Goal: Task Accomplishment & Management: Use online tool/utility

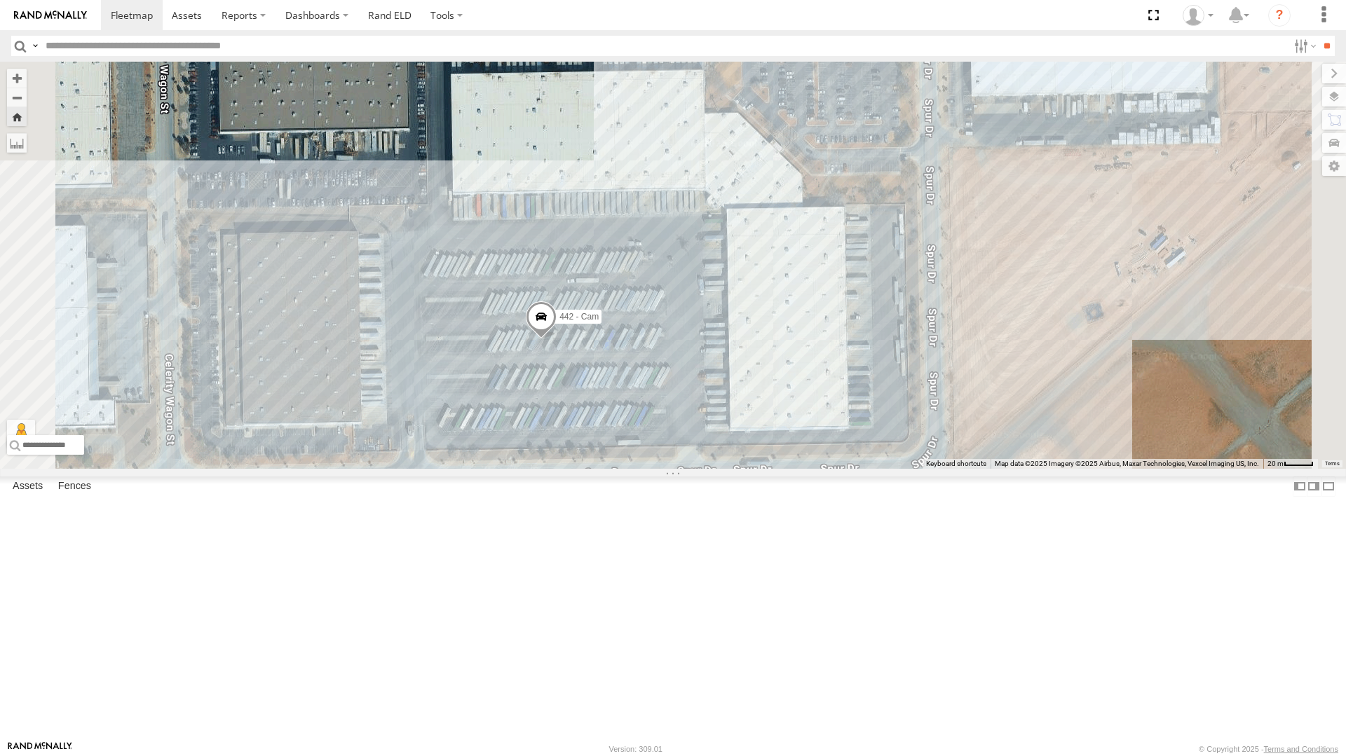
click at [0, 0] on div "All Assets" at bounding box center [0, 0] width 0 height 0
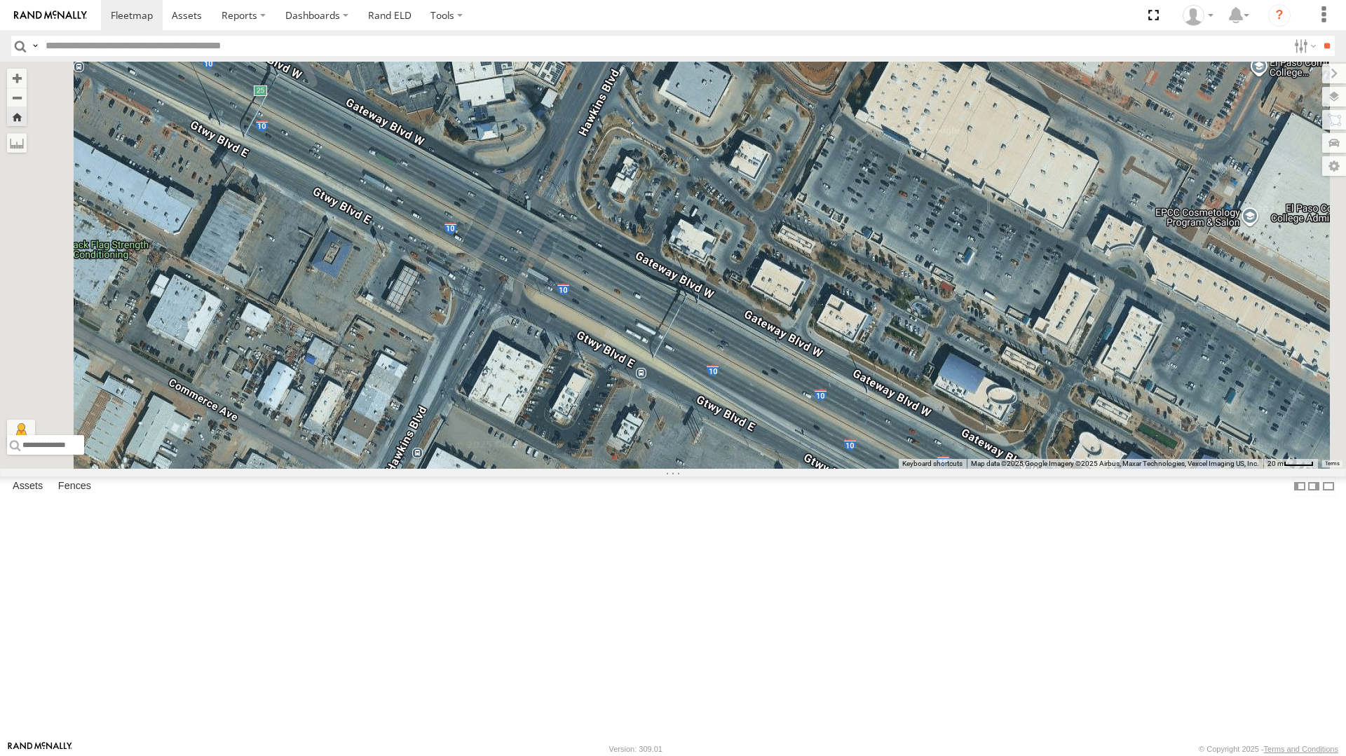
click at [0, 0] on div "All Assets" at bounding box center [0, 0] width 0 height 0
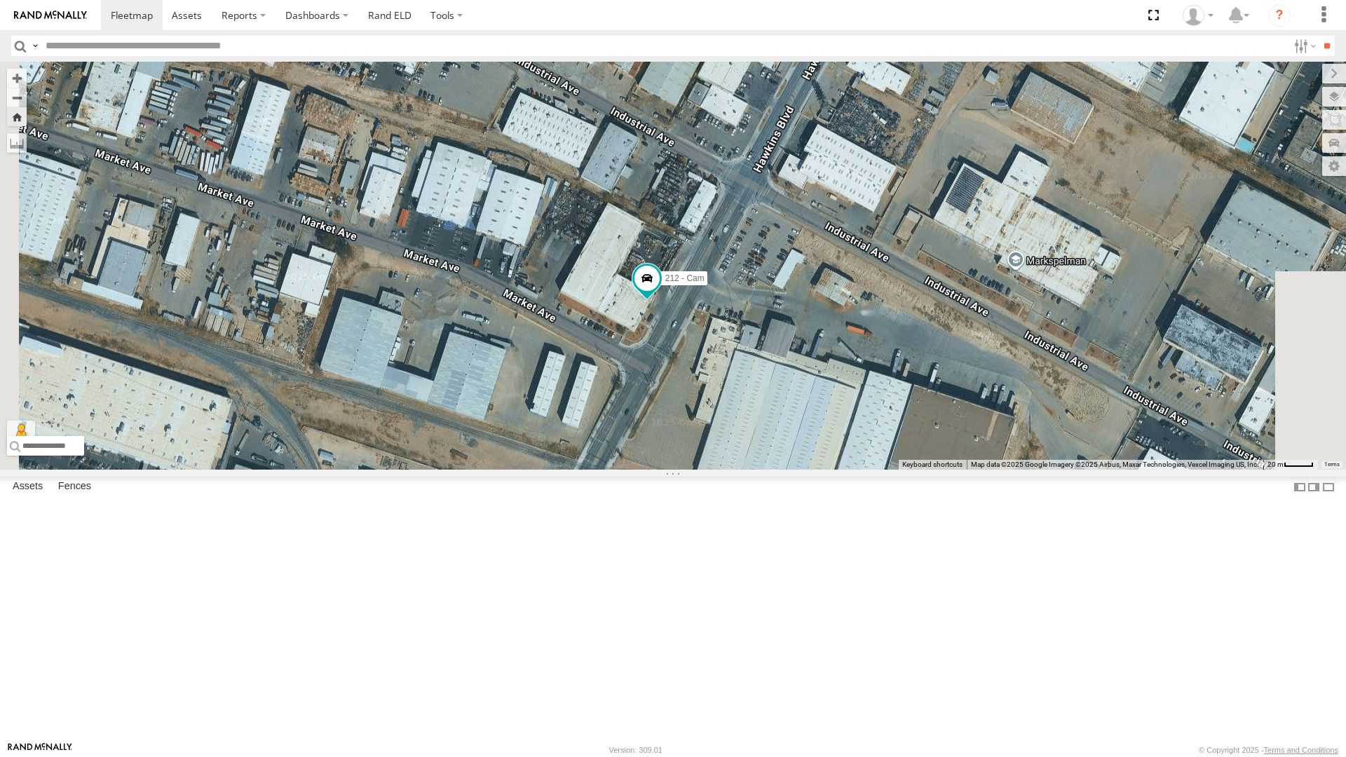
click at [0, 0] on div "442 - Cam All Assets" at bounding box center [0, 0] width 0 height 0
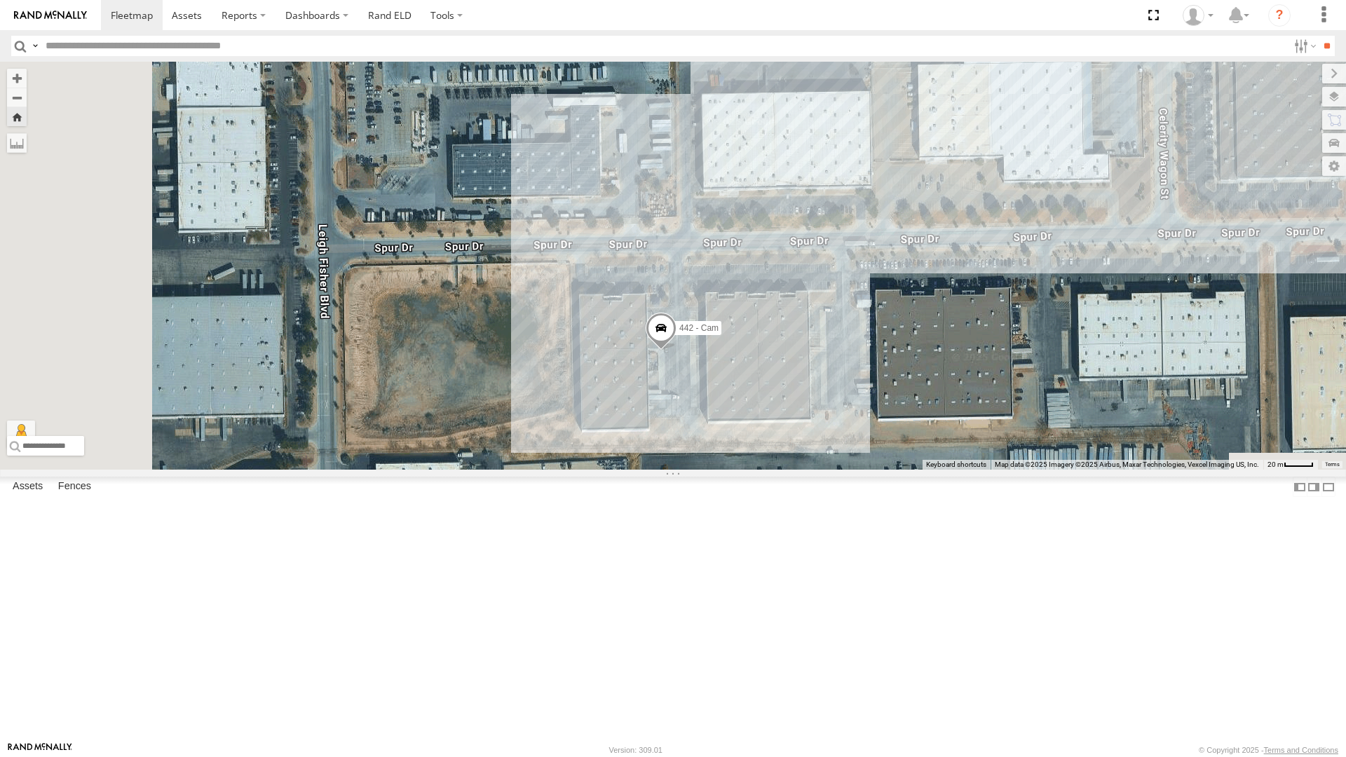
click at [0, 0] on div "212 - Cam" at bounding box center [0, 0] width 0 height 0
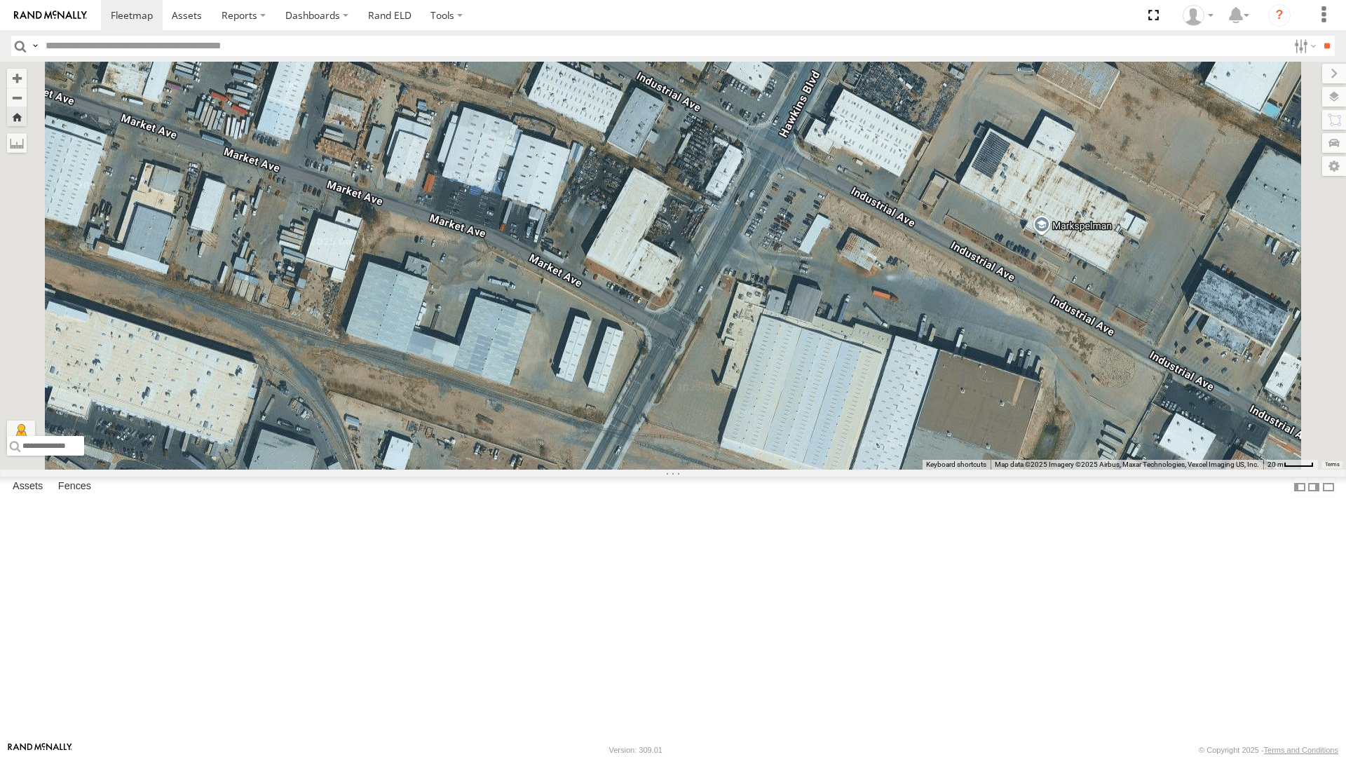
click at [0, 0] on div "4061 - Cam All Assets" at bounding box center [0, 0] width 0 height 0
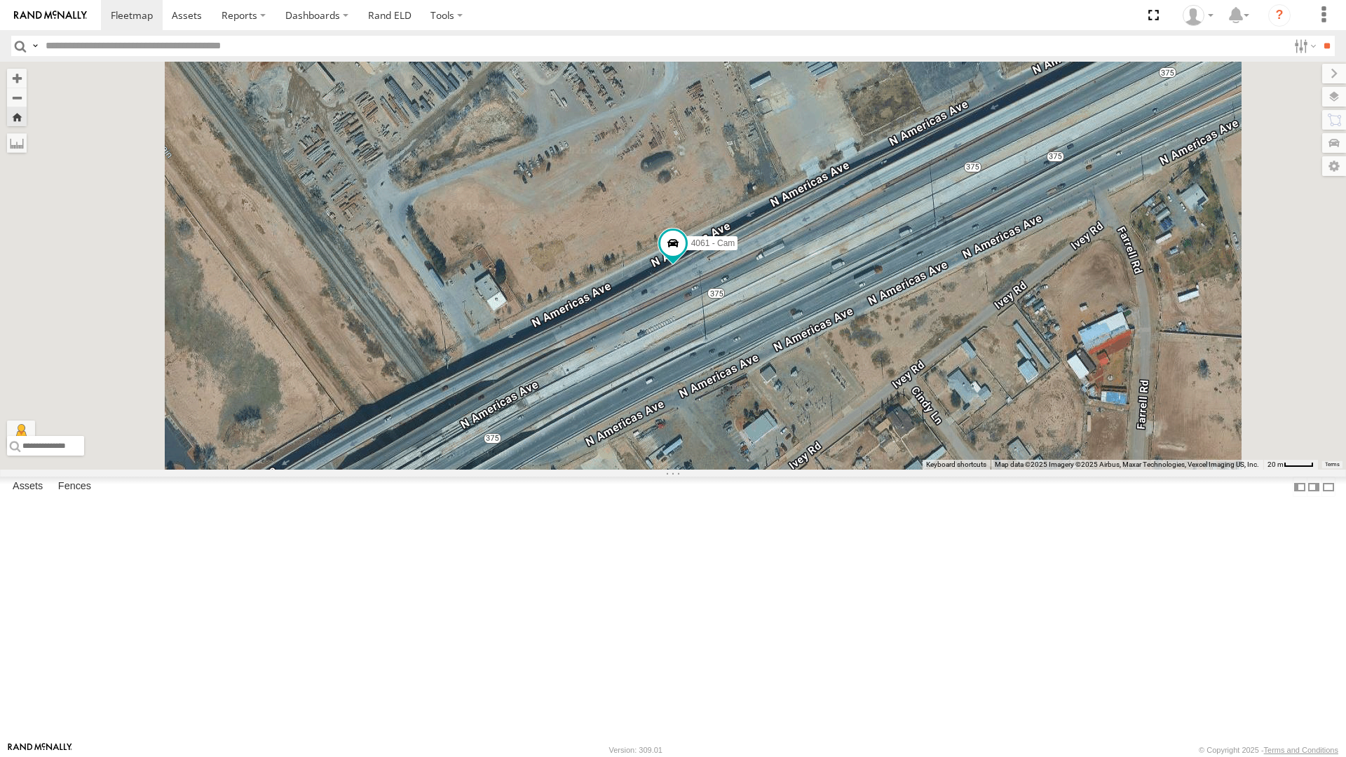
click at [0, 0] on div "212 - Cam" at bounding box center [0, 0] width 0 height 0
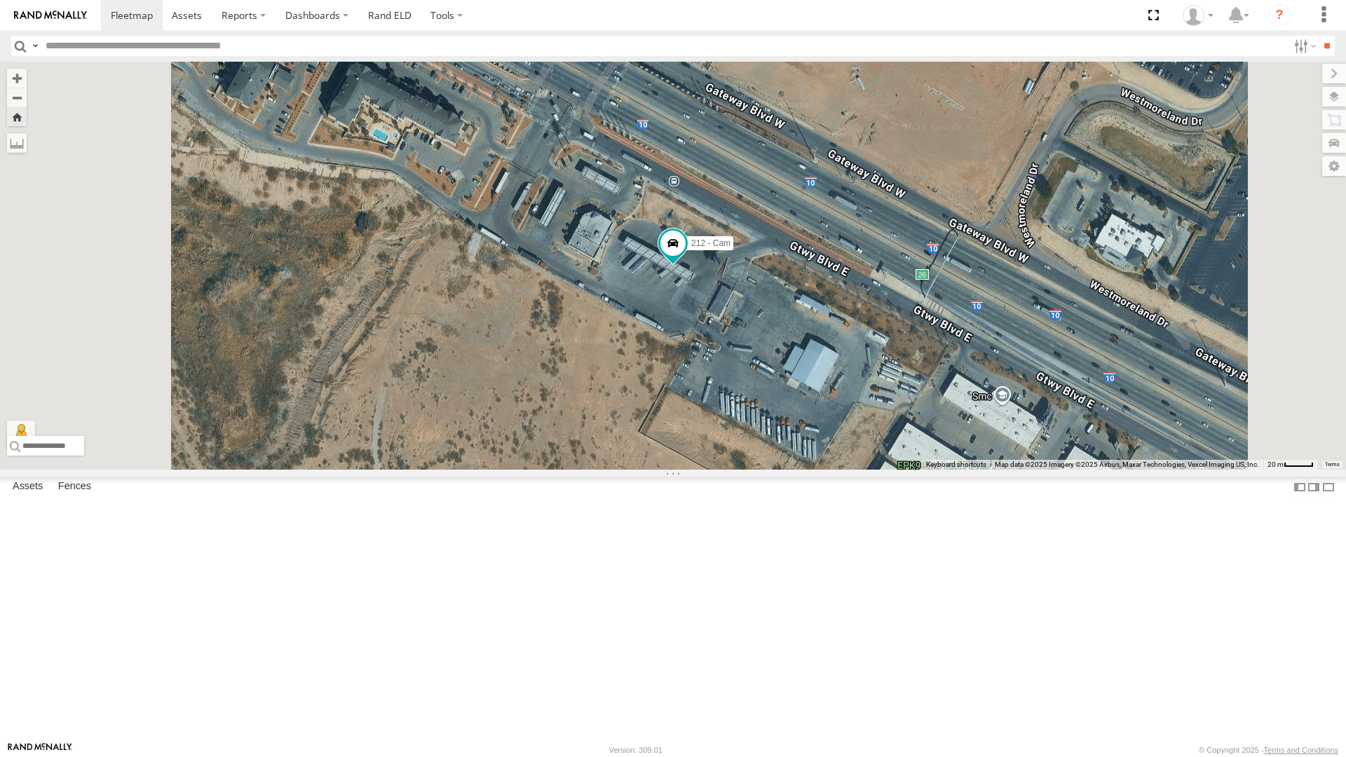
click at [0, 0] on div "442 - Cam All Assets" at bounding box center [0, 0] width 0 height 0
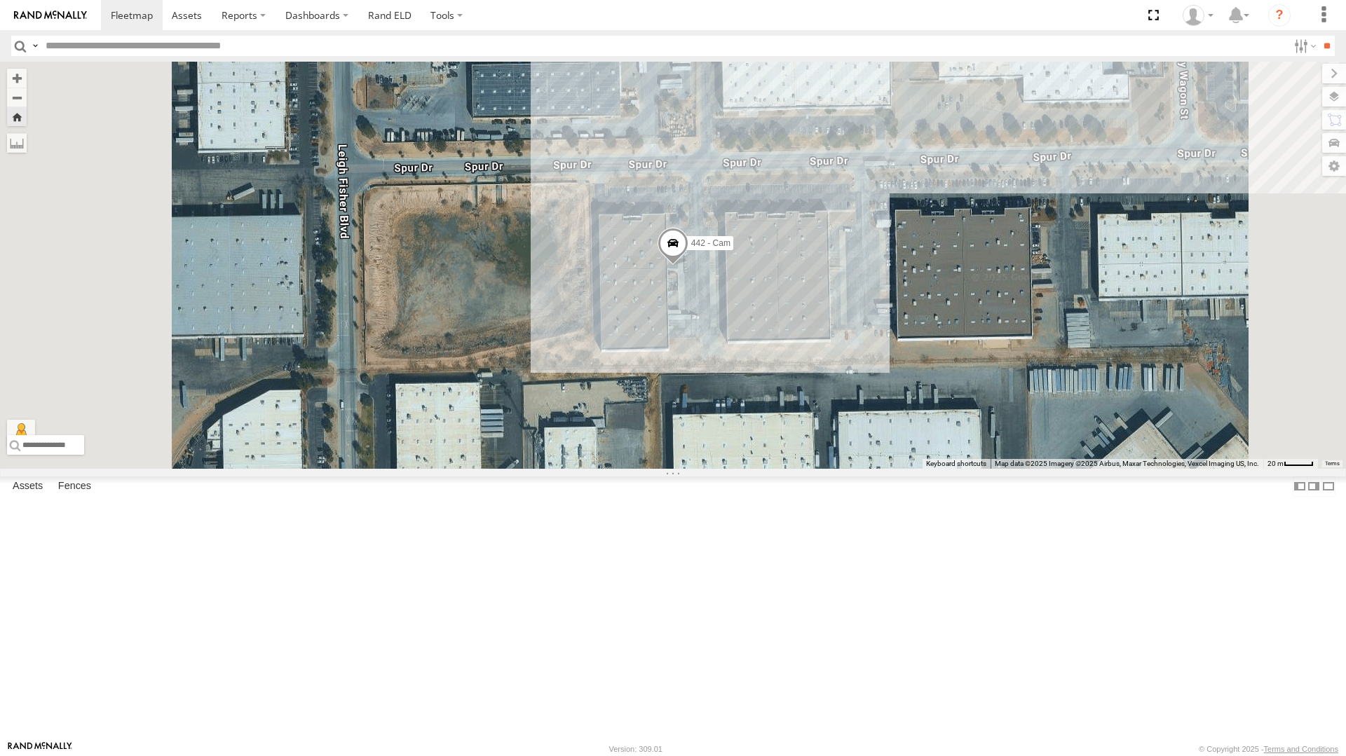
click at [0, 0] on div "212 - Cam" at bounding box center [0, 0] width 0 height 0
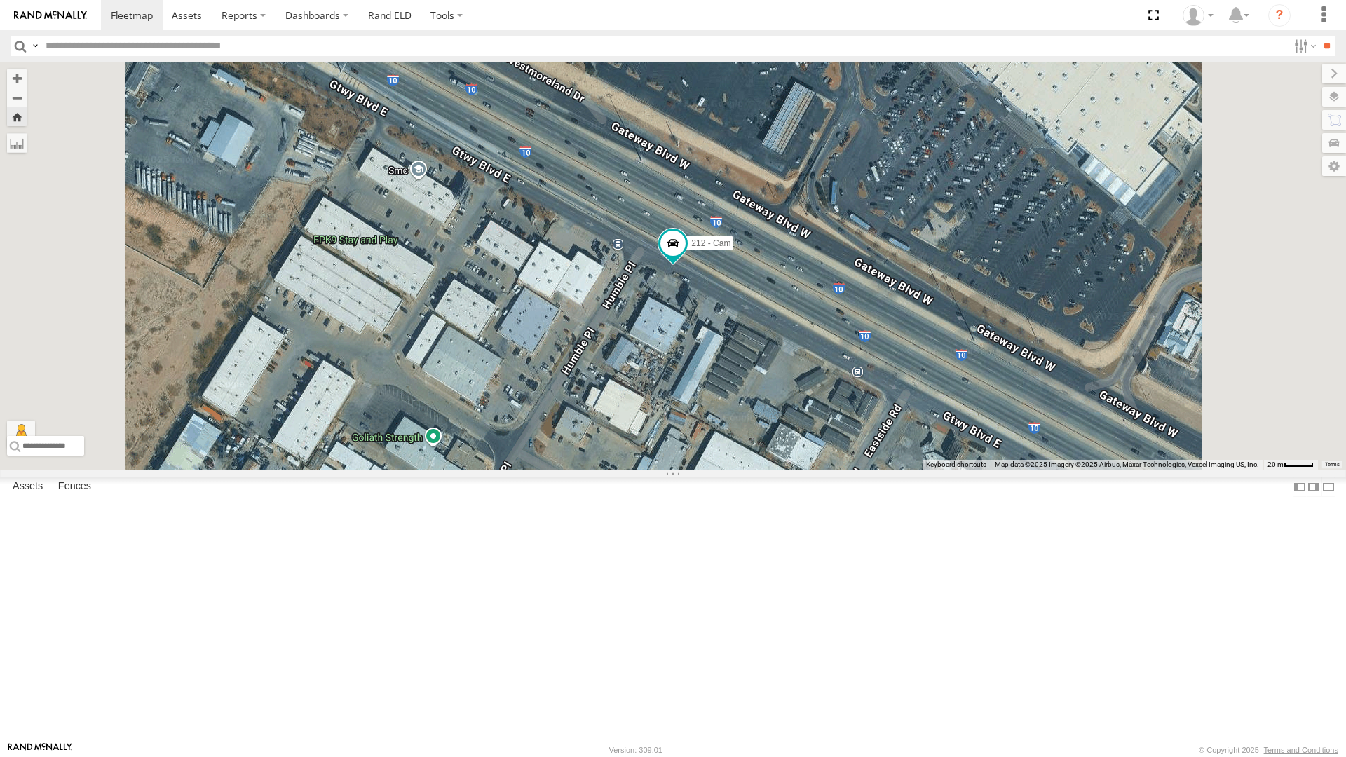
click at [0, 0] on div "442 - Cam" at bounding box center [0, 0] width 0 height 0
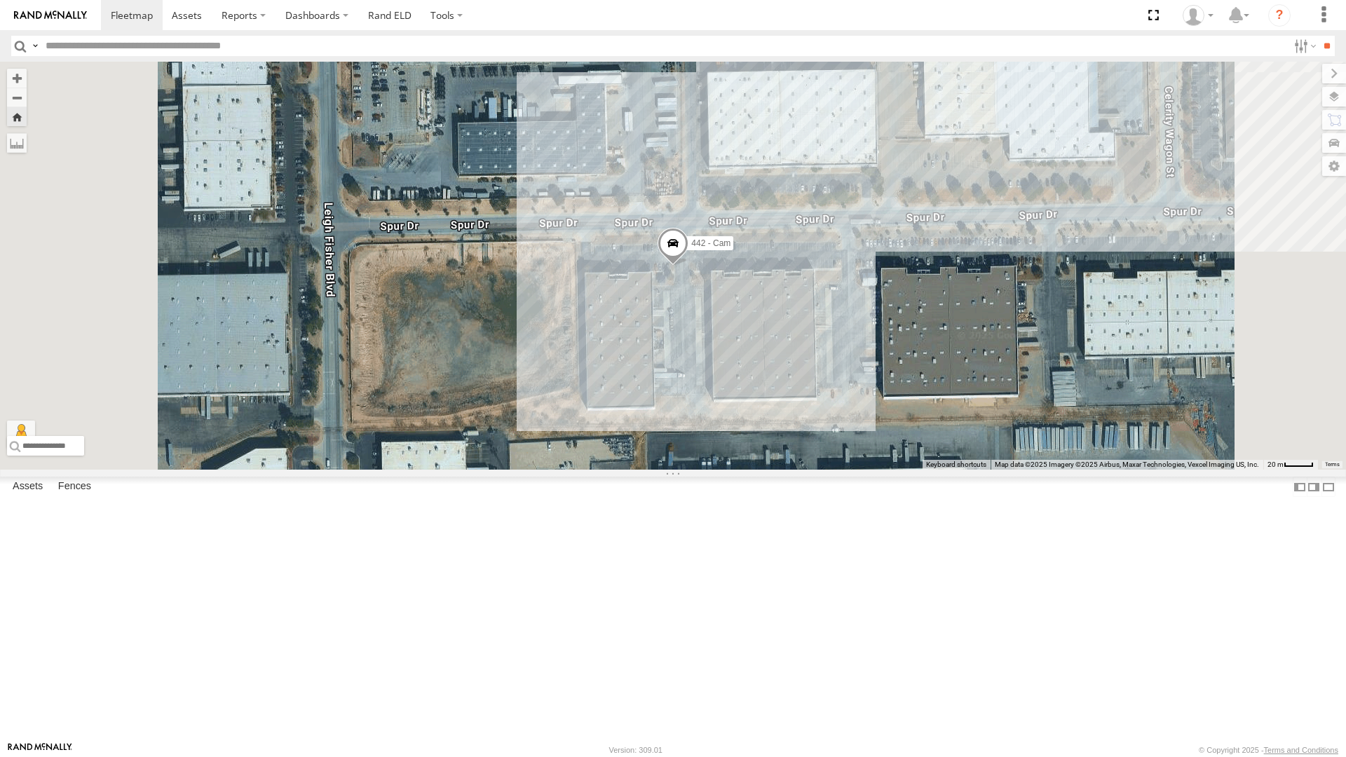
click at [0, 0] on div "212 - Cam" at bounding box center [0, 0] width 0 height 0
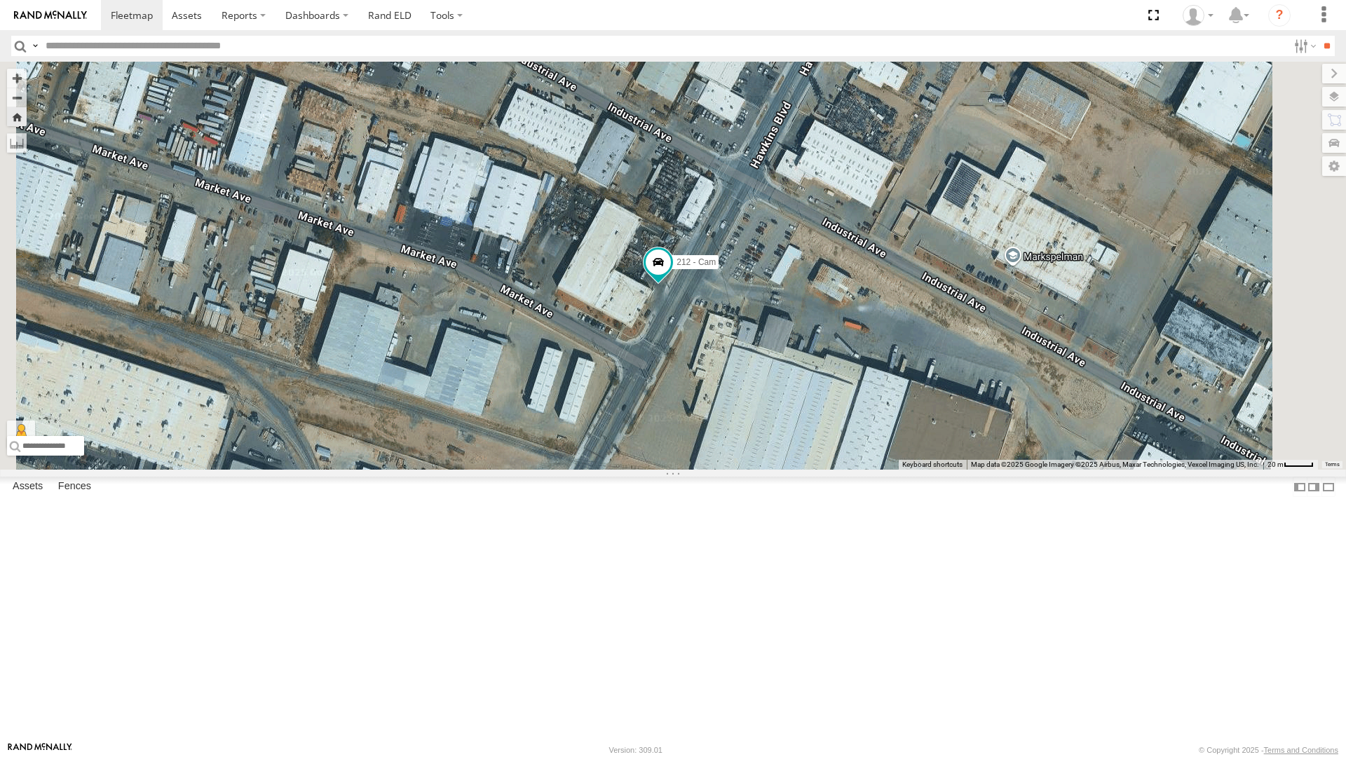
click at [0, 0] on div "442 - Cam" at bounding box center [0, 0] width 0 height 0
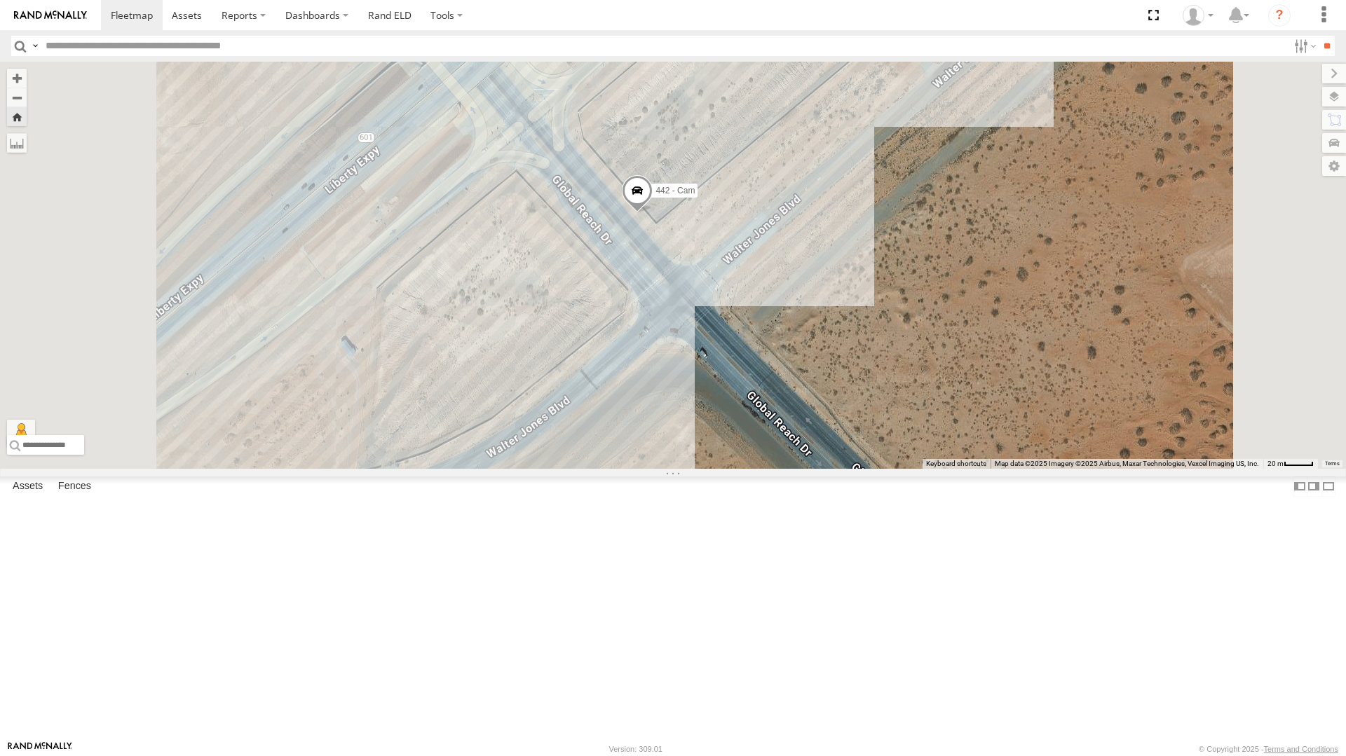
click at [687, 272] on div "442 - Cam" at bounding box center [673, 265] width 1346 height 407
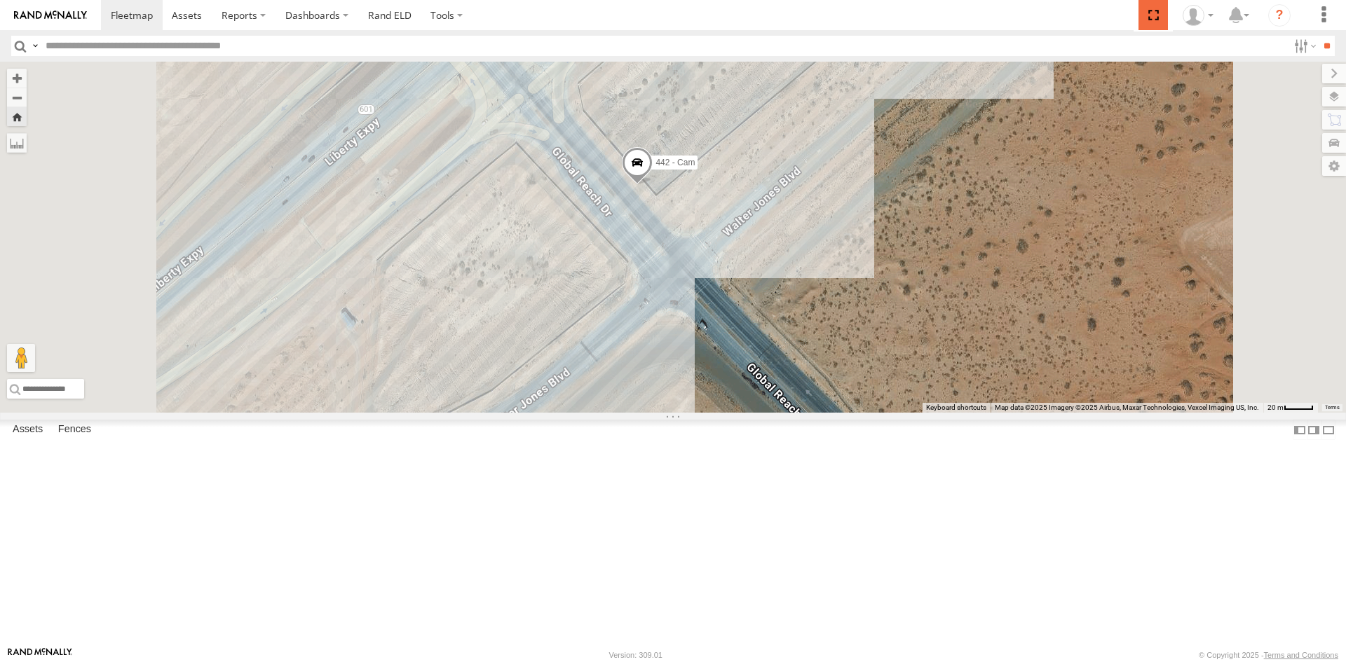
click at [1157, 12] on span at bounding box center [1152, 15] width 29 height 30
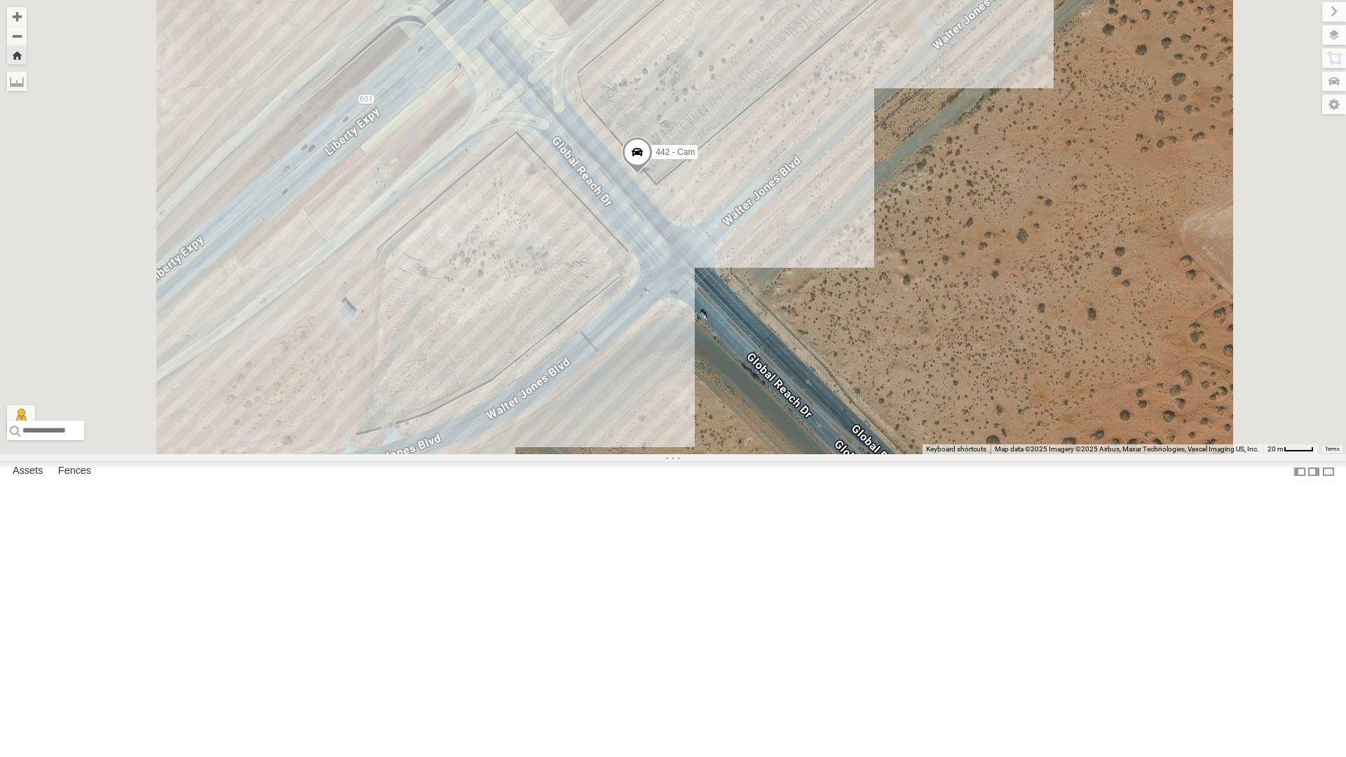
click at [653, 175] on span at bounding box center [637, 156] width 31 height 38
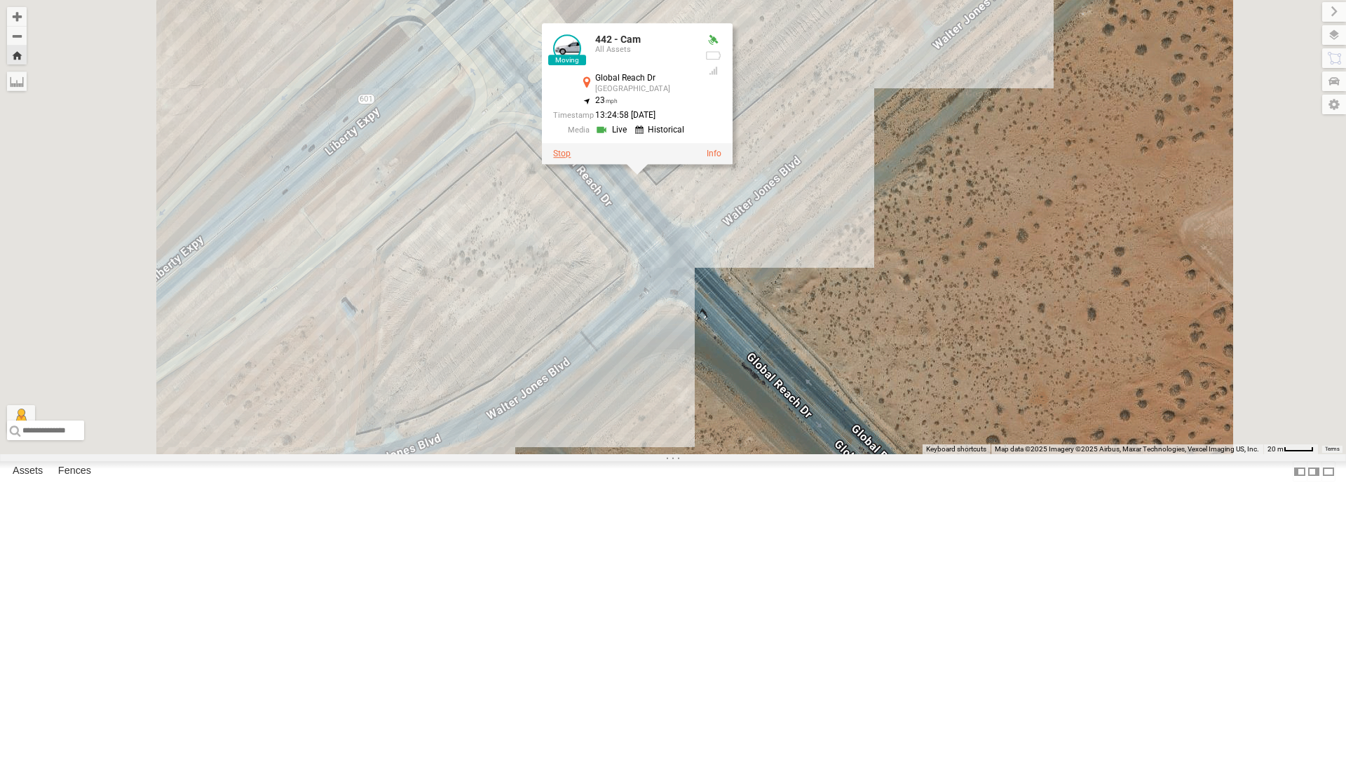
click at [571, 158] on label at bounding box center [562, 154] width 18 height 10
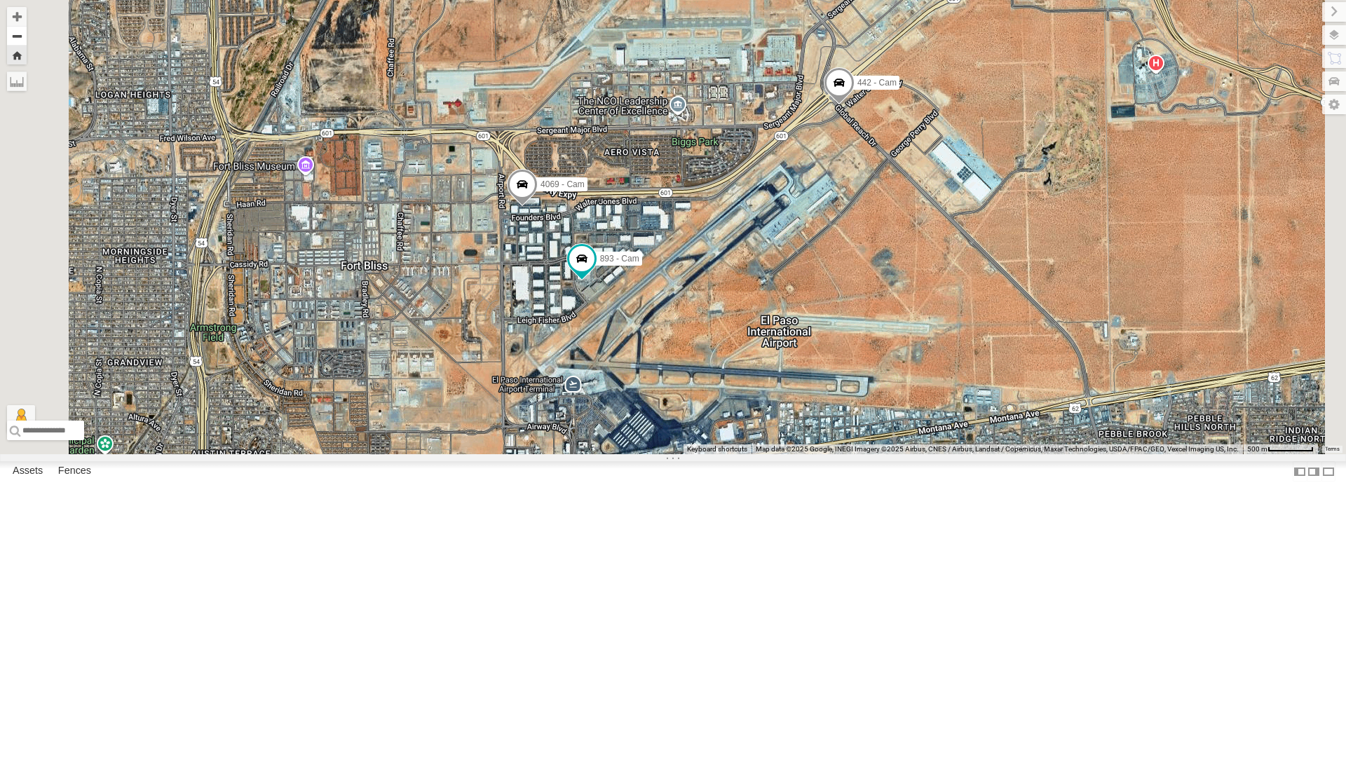
click at [27, 32] on button "Zoom out" at bounding box center [17, 36] width 20 height 20
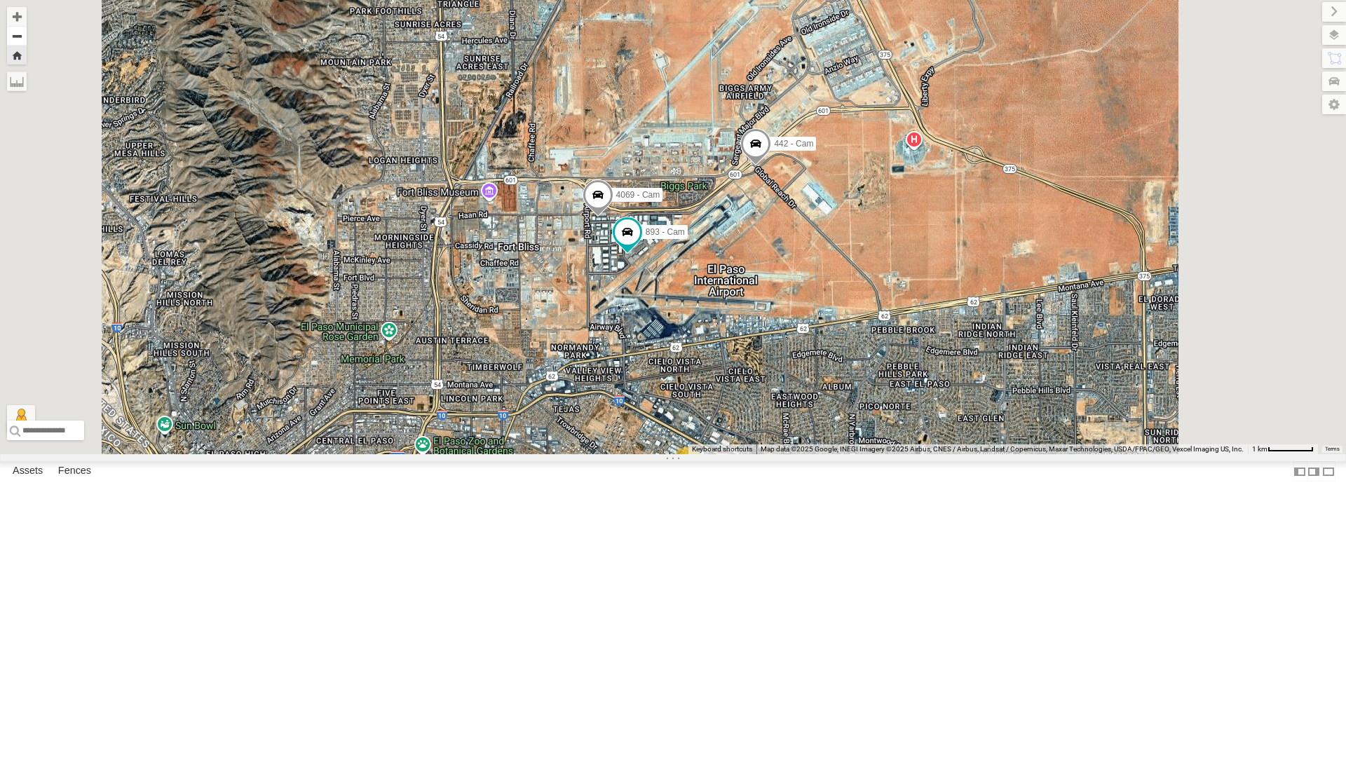
click at [27, 32] on button "Zoom out" at bounding box center [17, 36] width 20 height 20
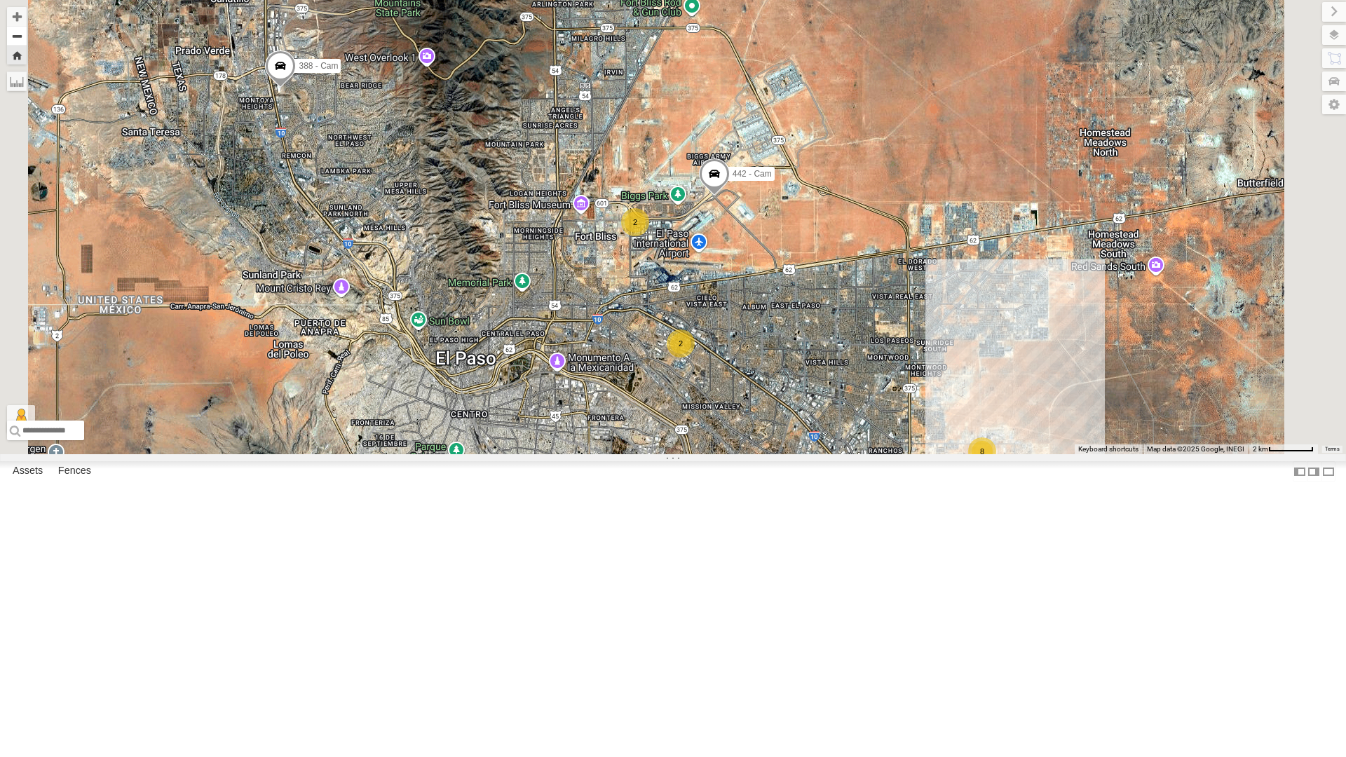
click at [27, 32] on button "Zoom out" at bounding box center [17, 36] width 20 height 20
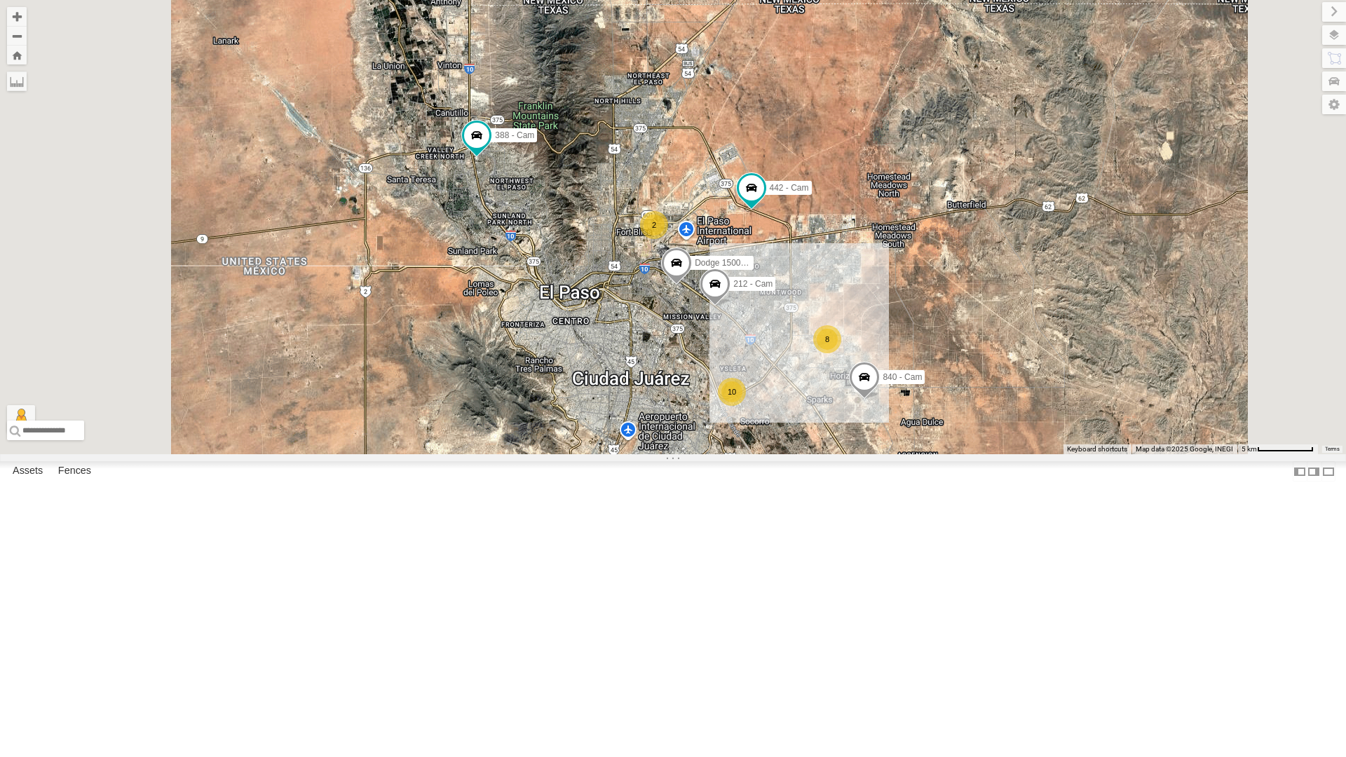
click at [0, 0] on div "212 - Cam" at bounding box center [0, 0] width 0 height 0
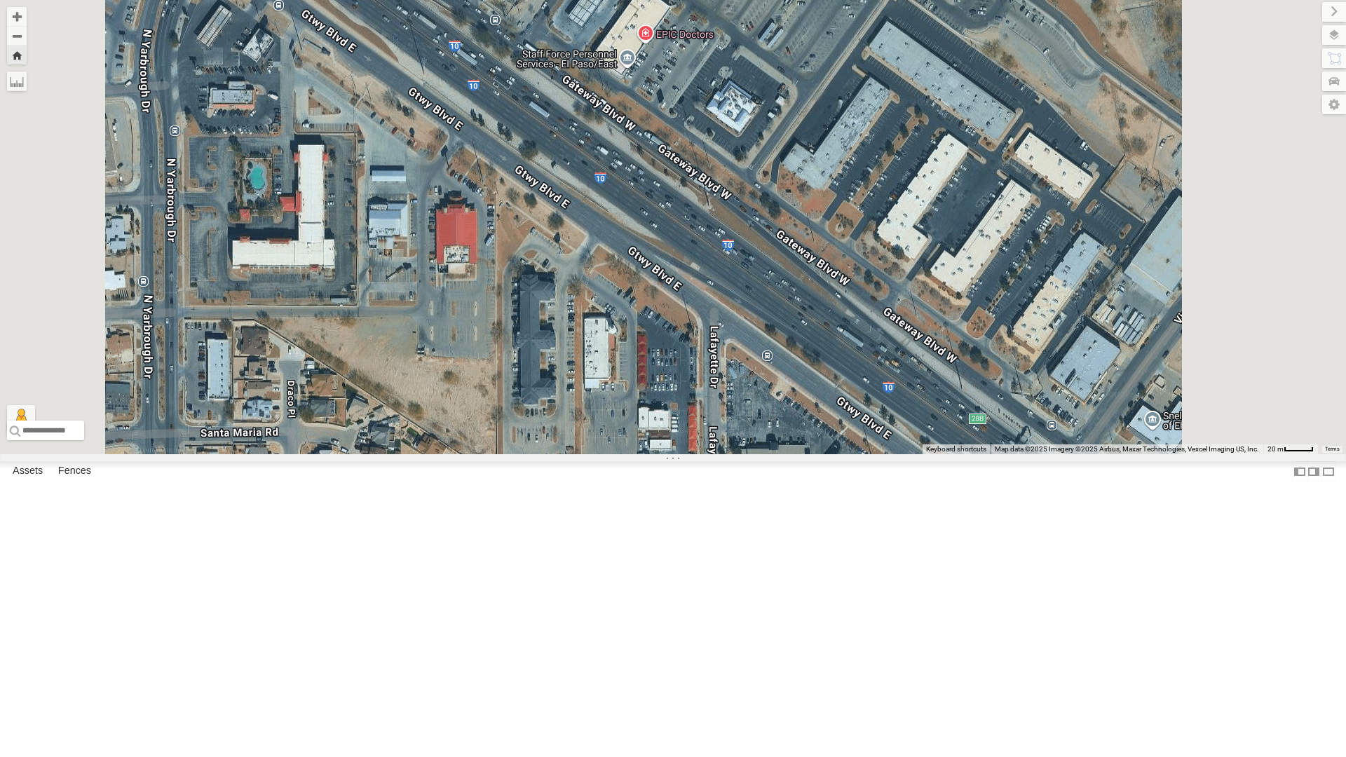
click at [0, 0] on div "212 - Cam All Assets" at bounding box center [0, 0] width 0 height 0
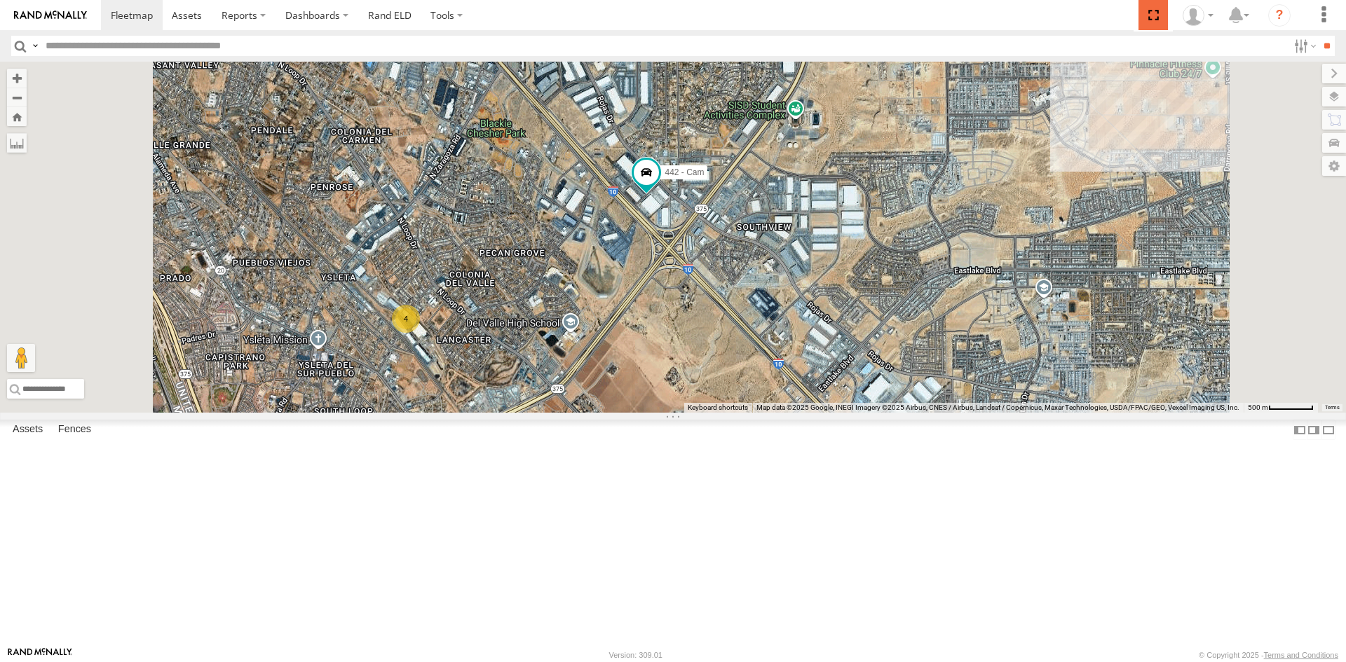
drag, startPoint x: 1151, startPoint y: 15, endPoint x: 1151, endPoint y: 76, distance: 61.0
click at [1151, 15] on span at bounding box center [1152, 15] width 29 height 30
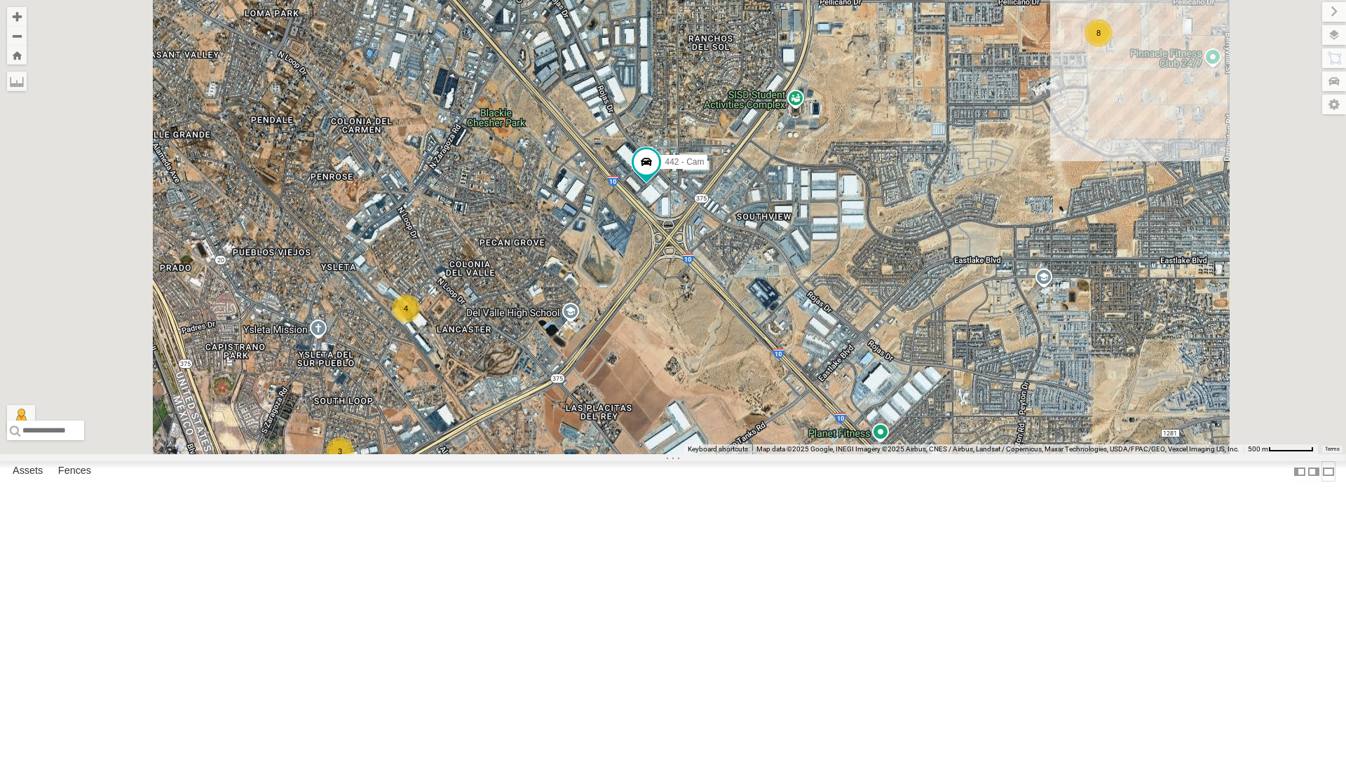
click at [1321, 482] on label at bounding box center [1328, 471] width 14 height 20
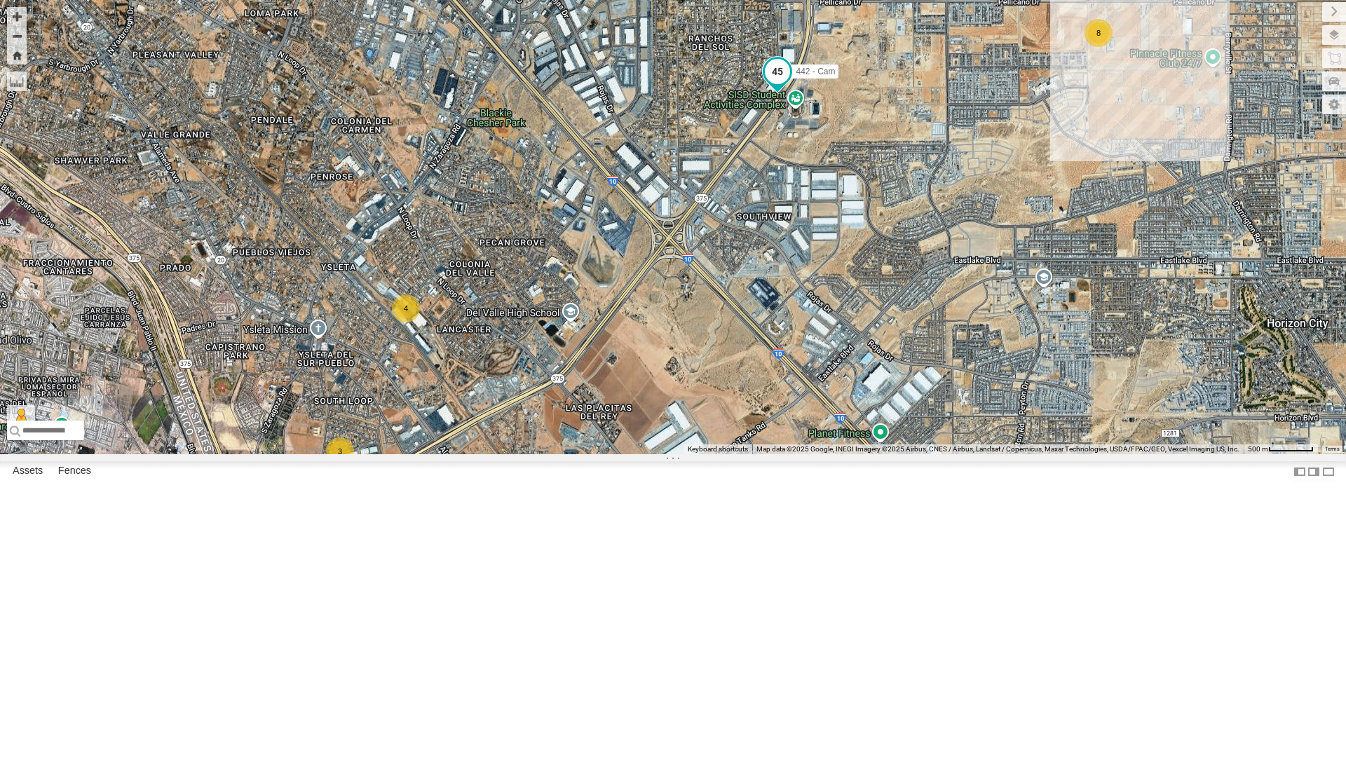
click at [775, 84] on span at bounding box center [777, 71] width 25 height 25
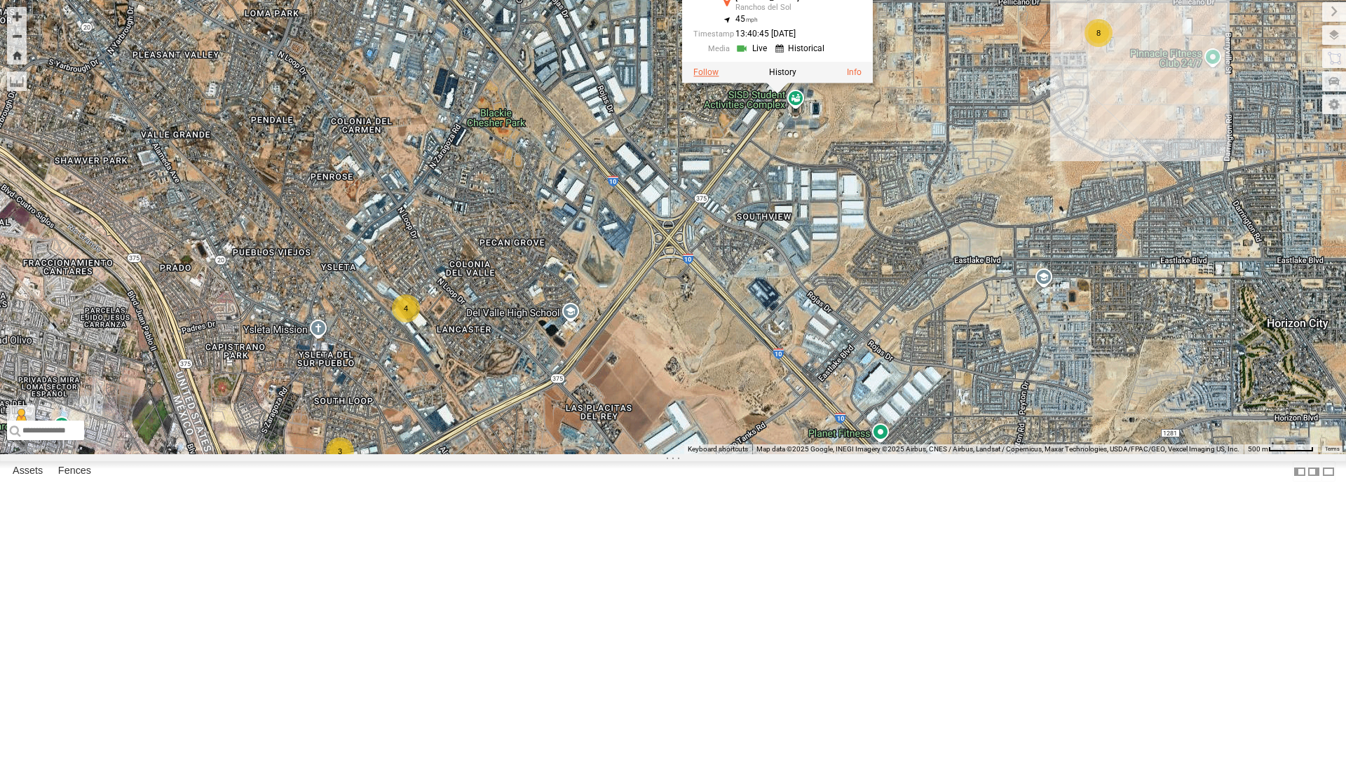
click at [707, 78] on label at bounding box center [705, 73] width 25 height 10
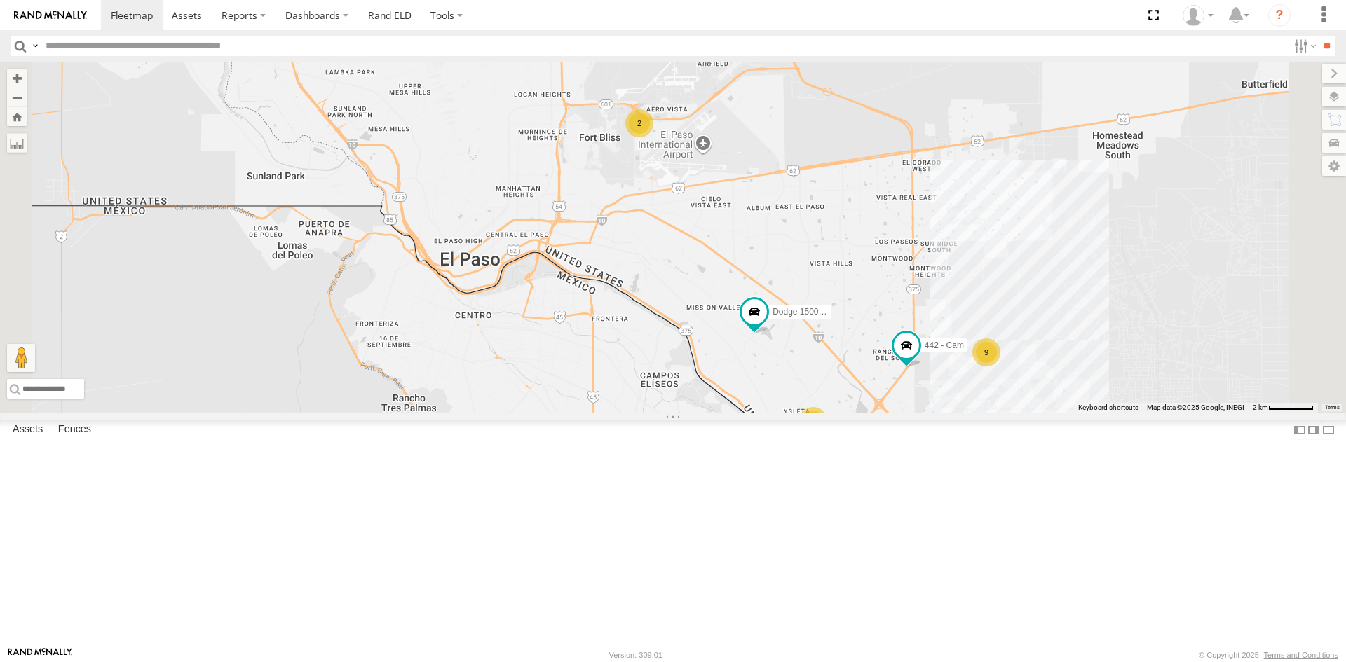
click at [0, 0] on div "212 - Cam All Assets" at bounding box center [0, 0] width 0 height 0
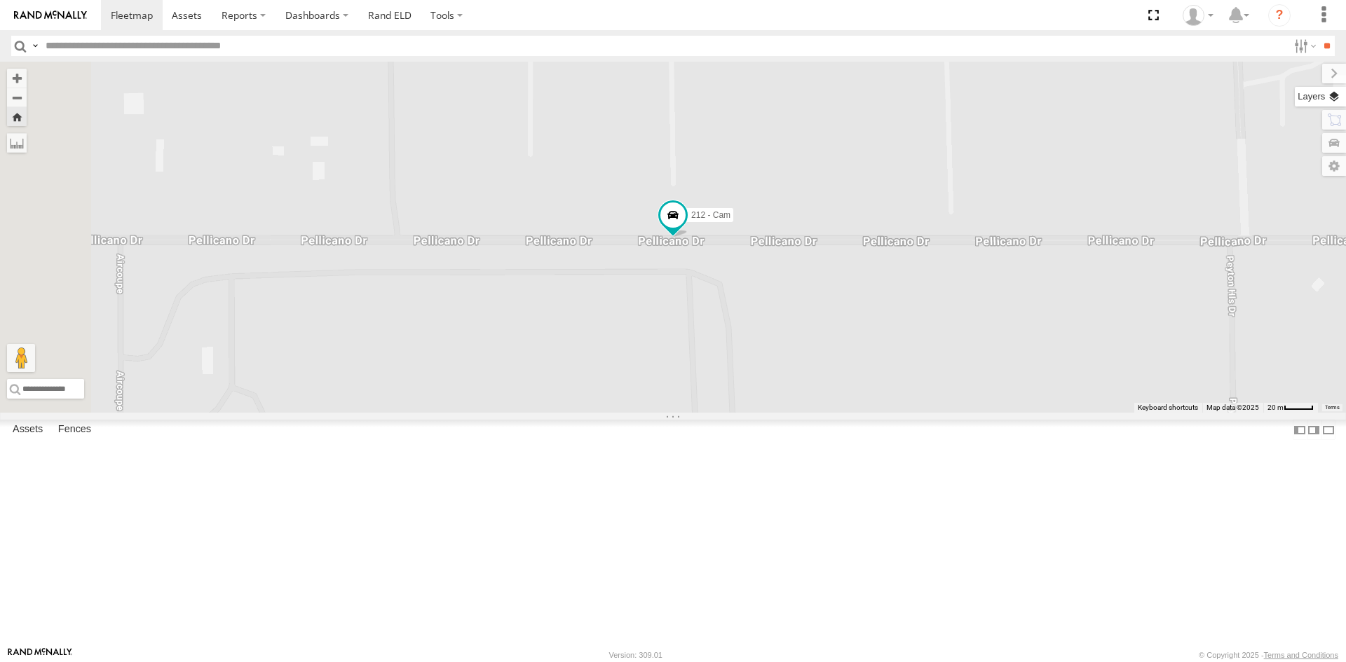
click at [1335, 97] on label at bounding box center [1320, 97] width 51 height 20
click at [0, 0] on span "Basemaps" at bounding box center [0, 0] width 0 height 0
click at [0, 0] on span "Satellite + Roadmap" at bounding box center [0, 0] width 0 height 0
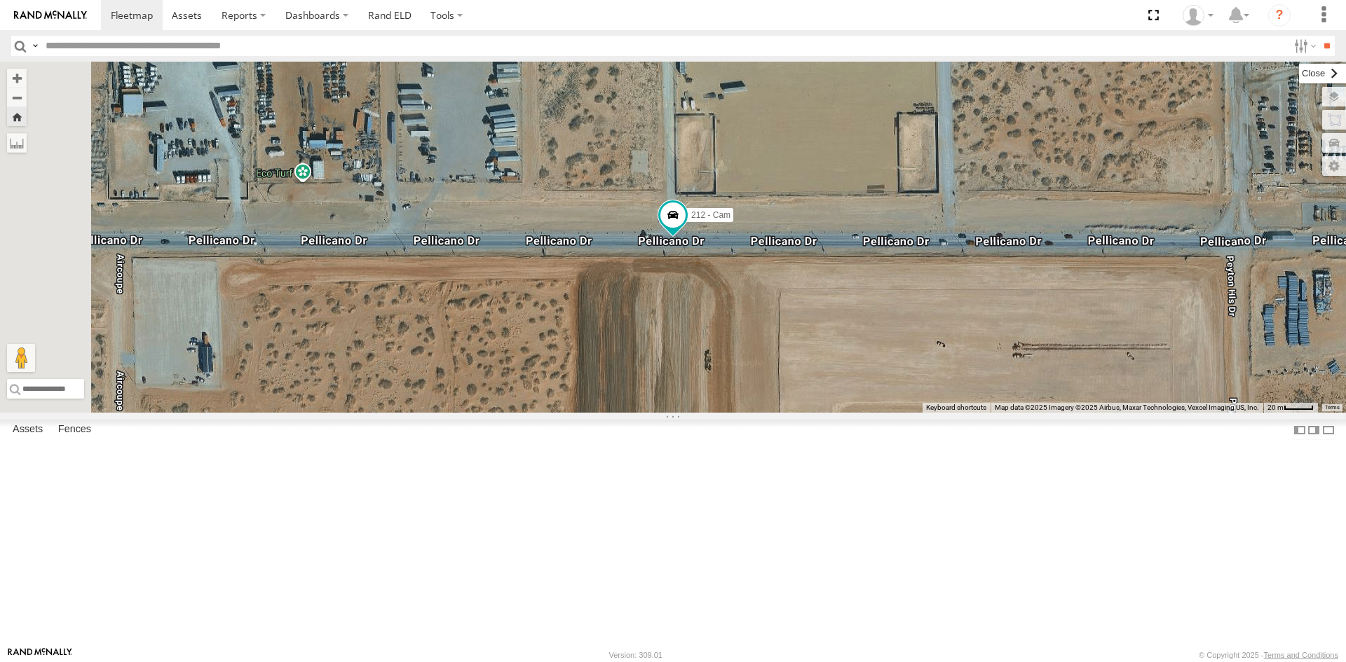
click at [1299, 75] on label at bounding box center [1322, 74] width 47 height 20
drag, startPoint x: 1154, startPoint y: 20, endPoint x: 1154, endPoint y: 81, distance: 61.0
click at [1154, 20] on span at bounding box center [1152, 15] width 29 height 30
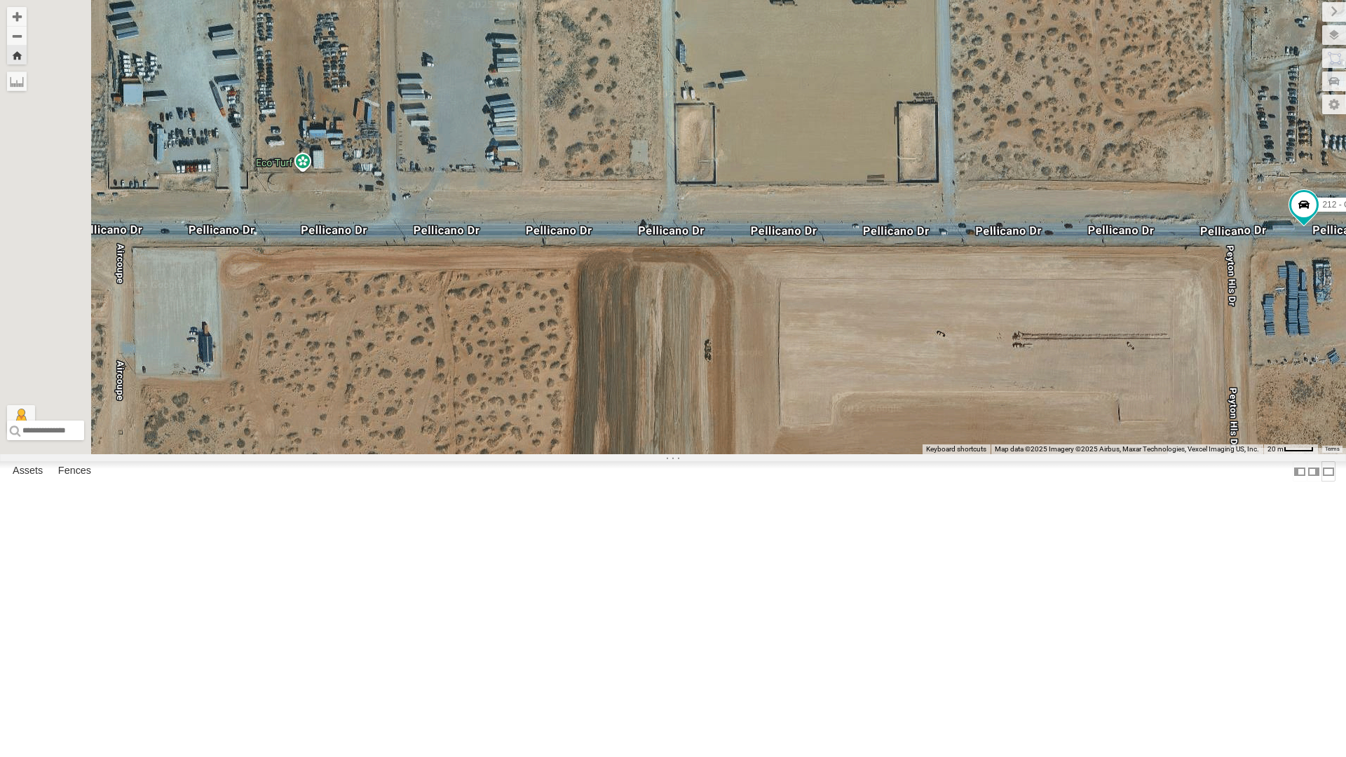
click at [1321, 482] on label at bounding box center [1328, 471] width 14 height 20
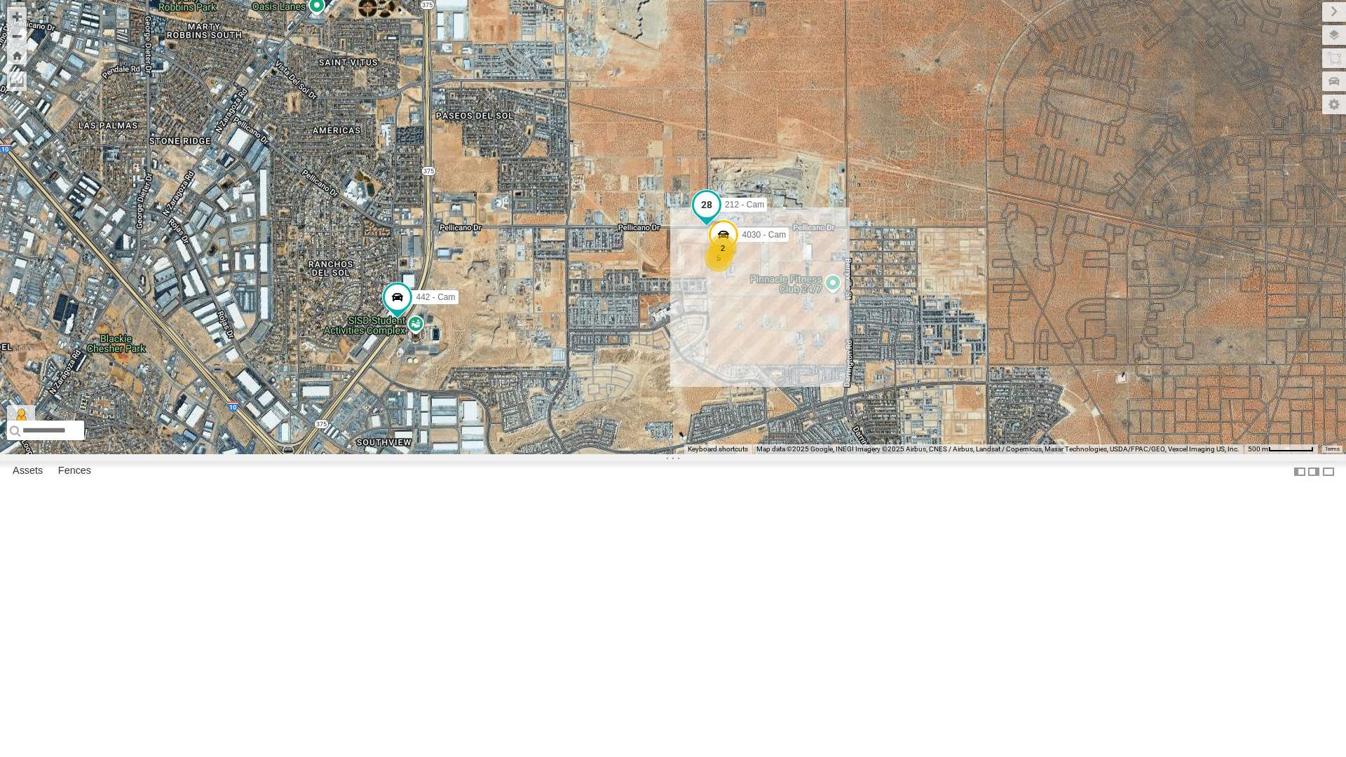
click at [702, 217] on span at bounding box center [706, 204] width 25 height 25
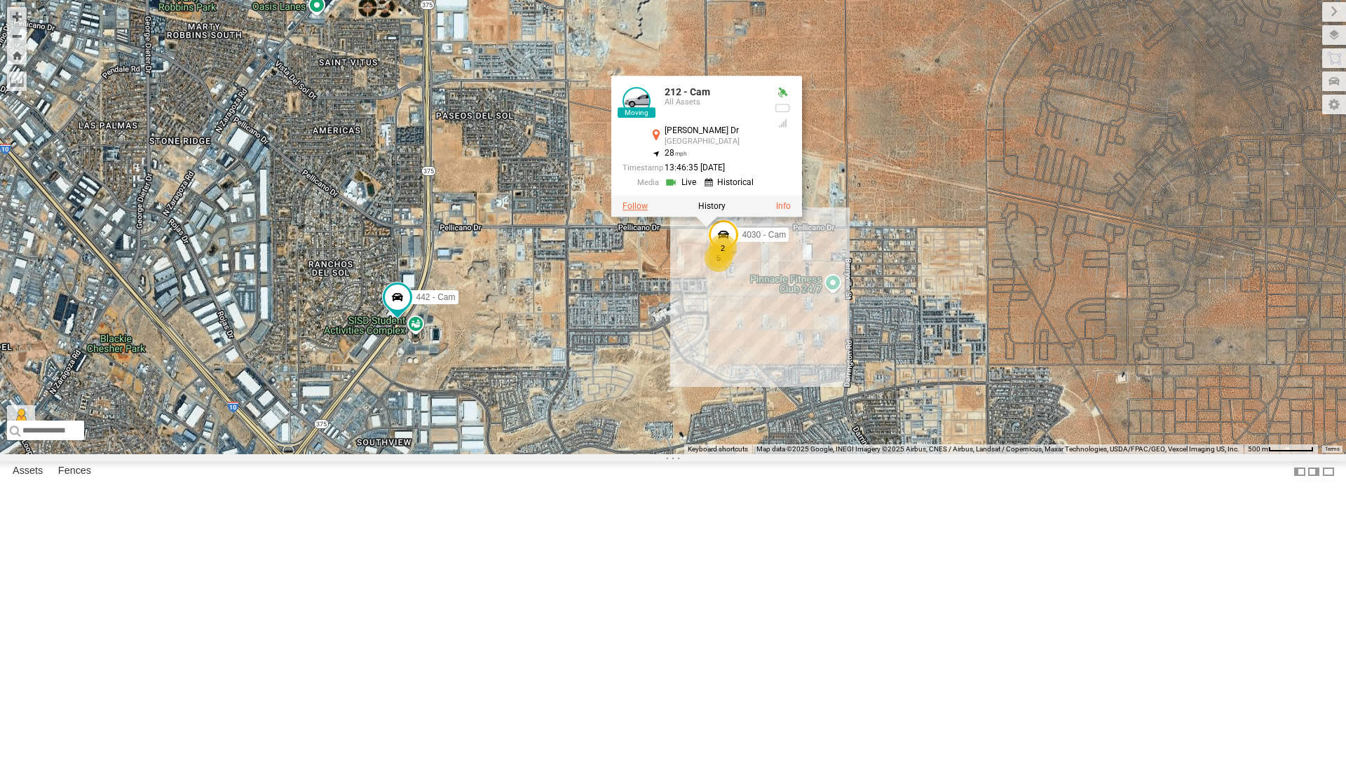
click at [641, 211] on label at bounding box center [634, 206] width 25 height 10
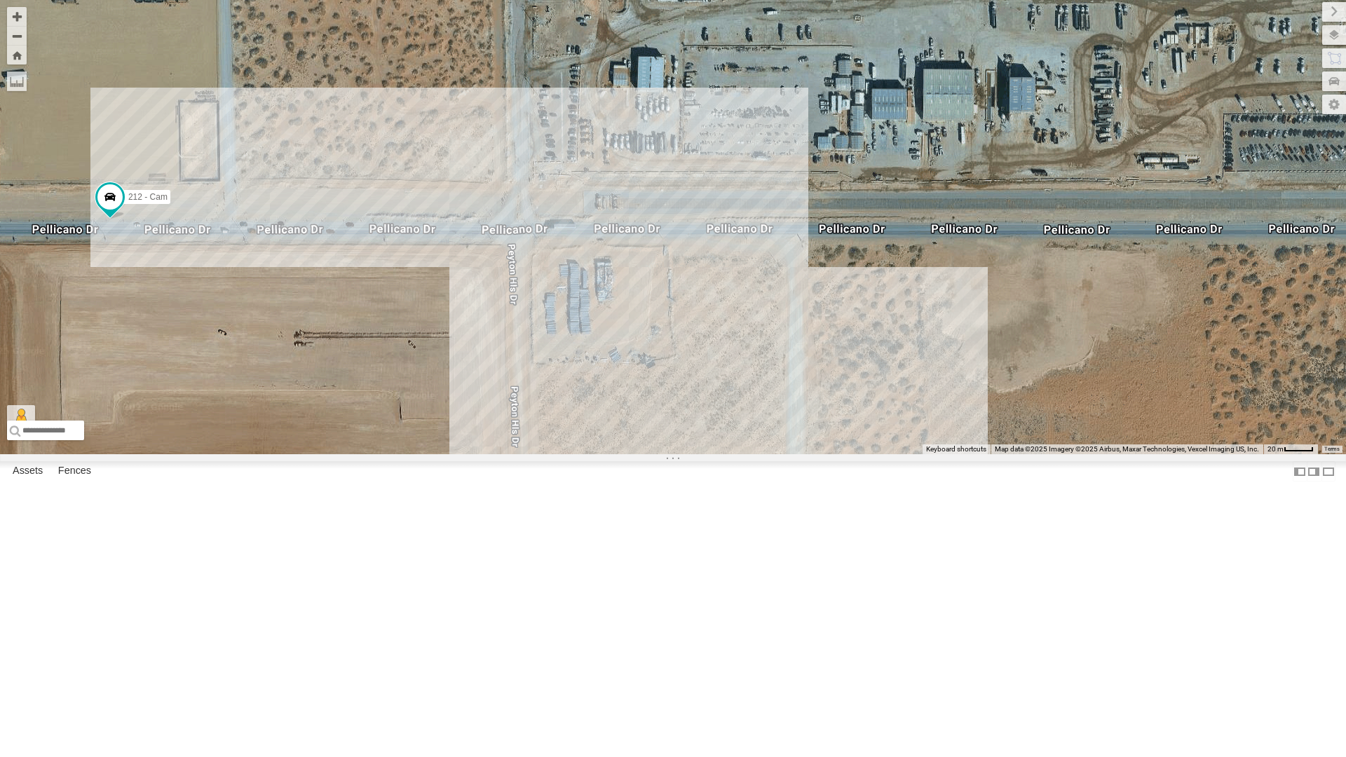
click at [259, 413] on div "212 - Cam" at bounding box center [673, 227] width 1346 height 454
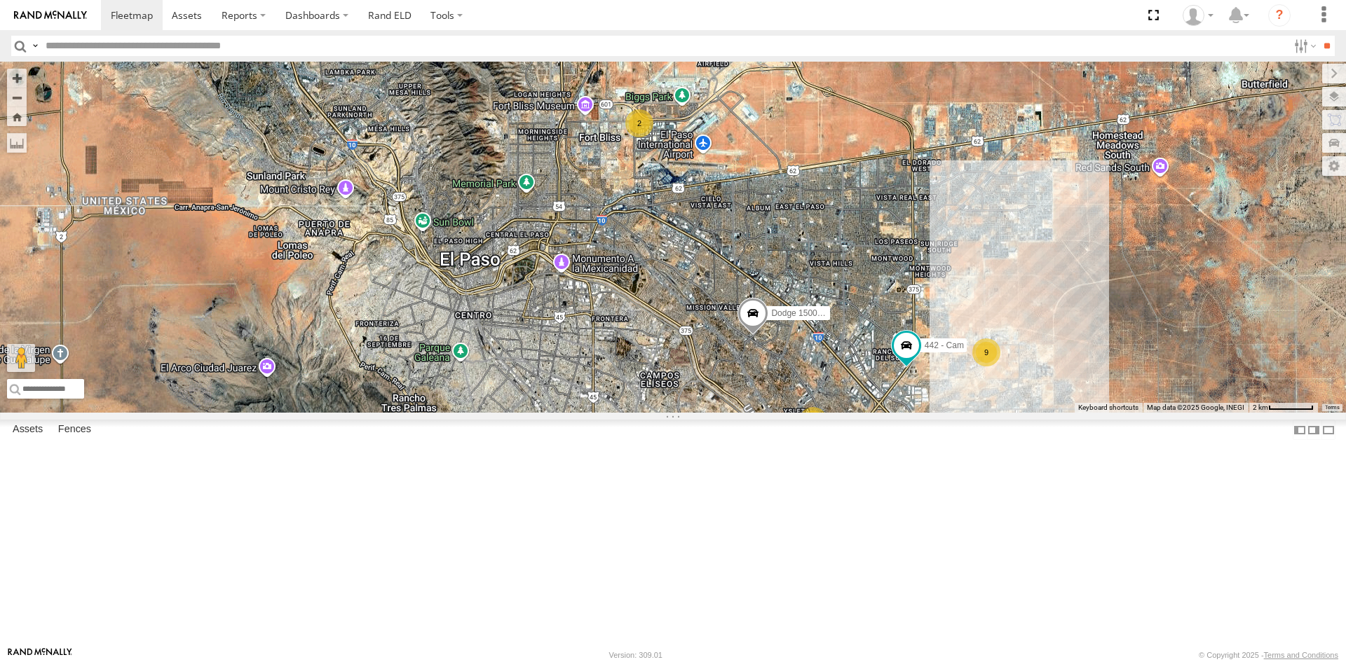
click at [796, 471] on div "4" at bounding box center [796, 457] width 28 height 28
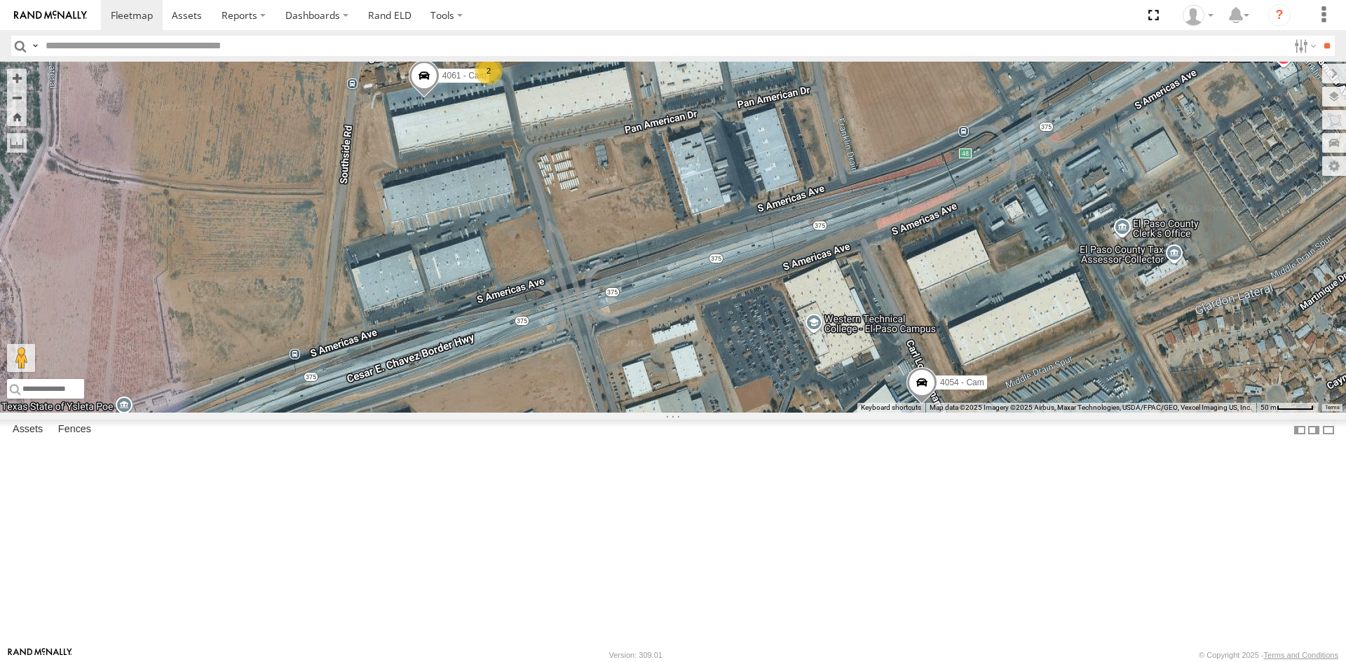
click at [424, 97] on span at bounding box center [424, 79] width 31 height 38
click at [352, 81] on label at bounding box center [352, 77] width 25 height 10
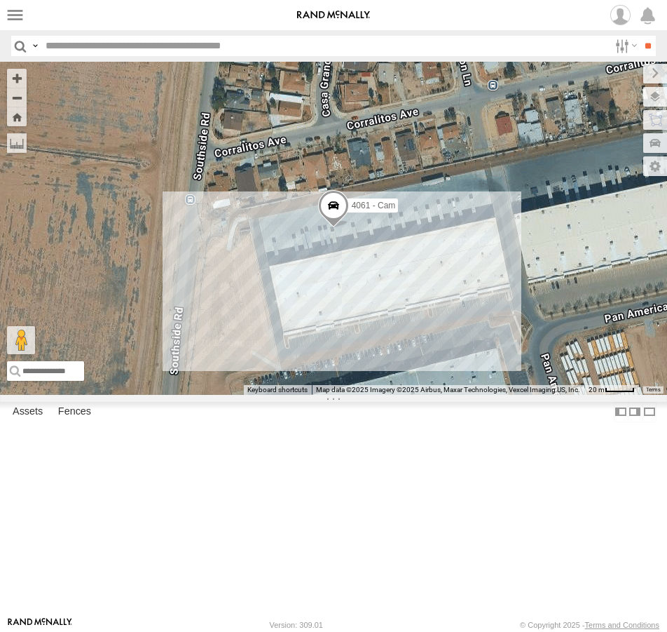
drag, startPoint x: 489, startPoint y: 15, endPoint x: 781, endPoint y: 144, distance: 319.5
click at [0, 0] on span at bounding box center [0, 0] width 0 height 0
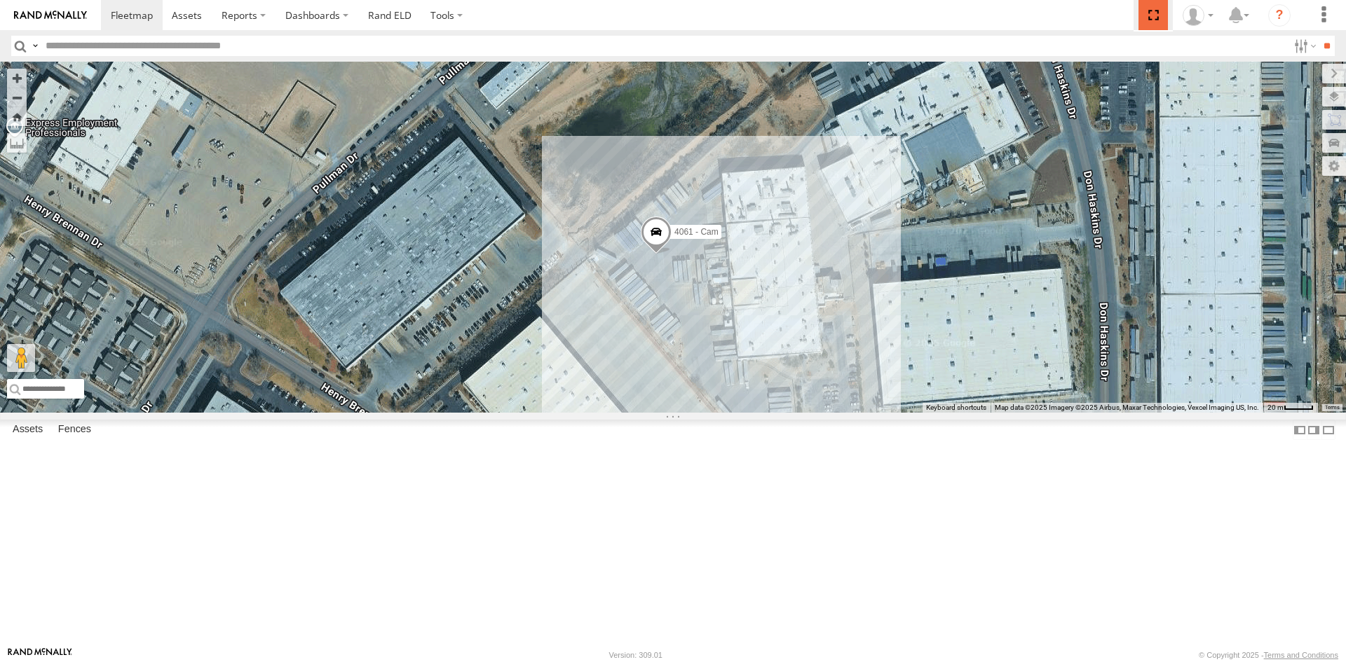
click at [1150, 17] on span at bounding box center [1152, 15] width 29 height 30
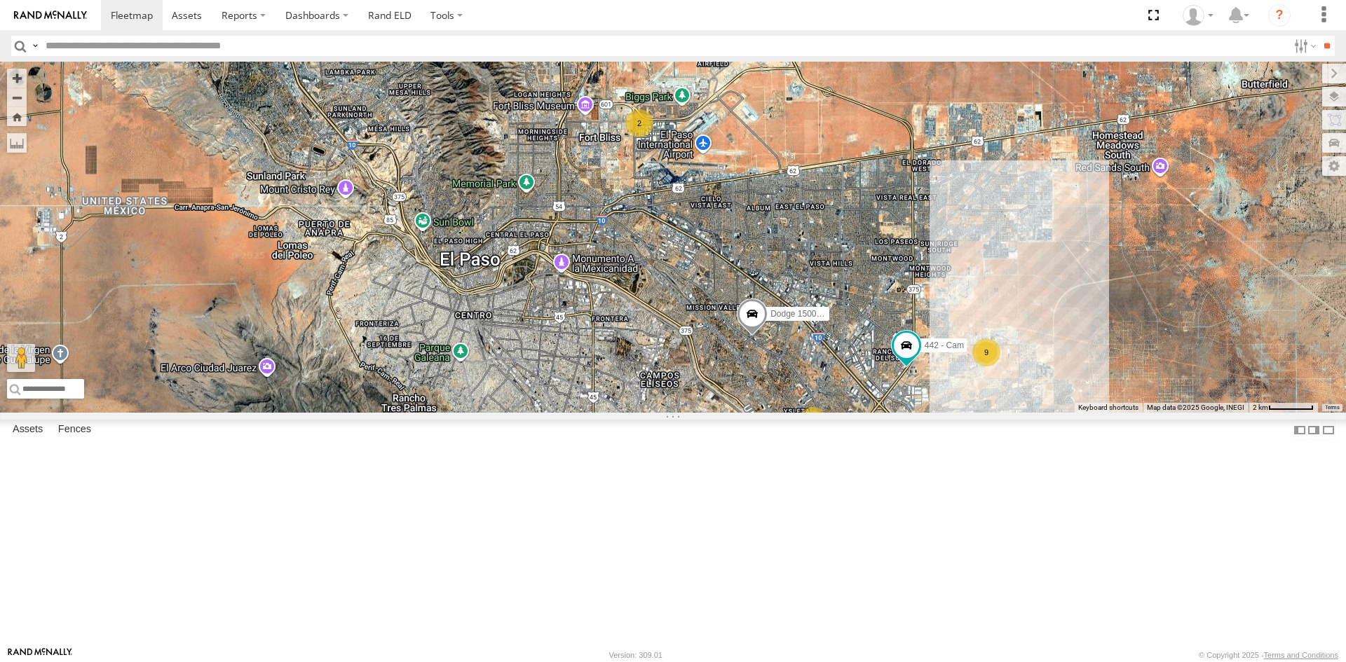
click at [644, 137] on div "2" at bounding box center [639, 123] width 28 height 28
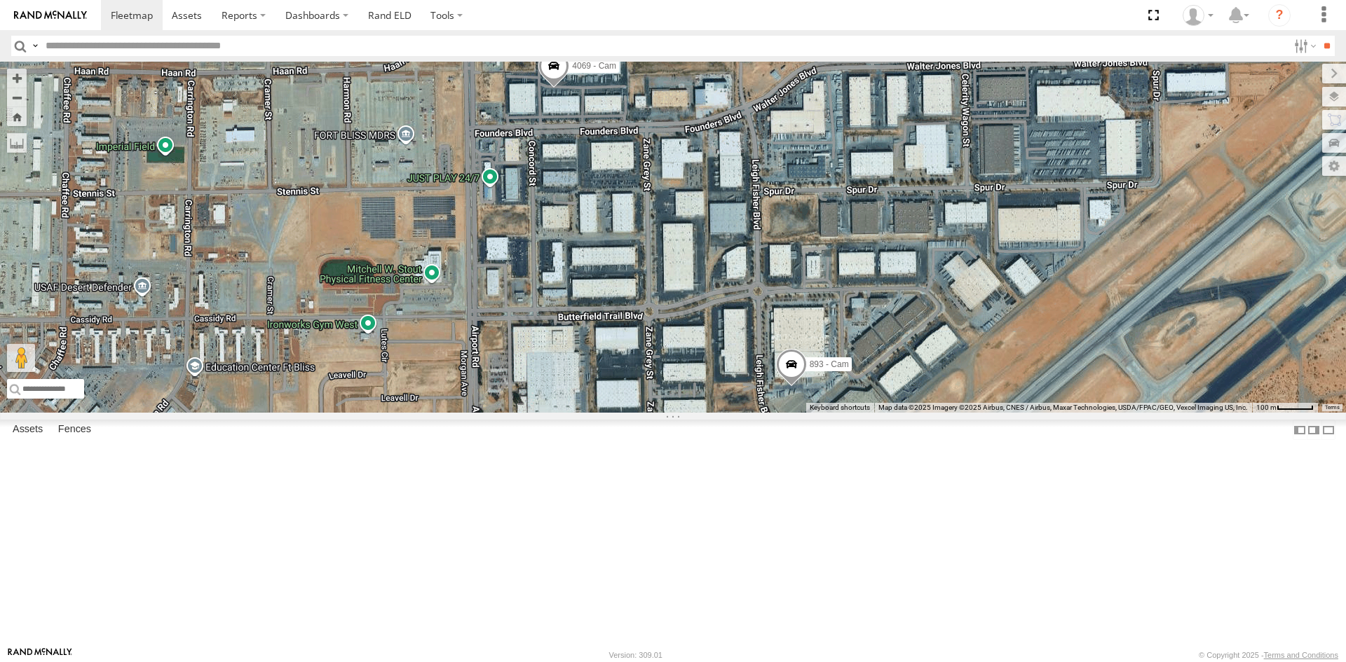
click at [551, 88] on span at bounding box center [553, 69] width 31 height 38
click at [489, 72] on label at bounding box center [482, 67] width 25 height 10
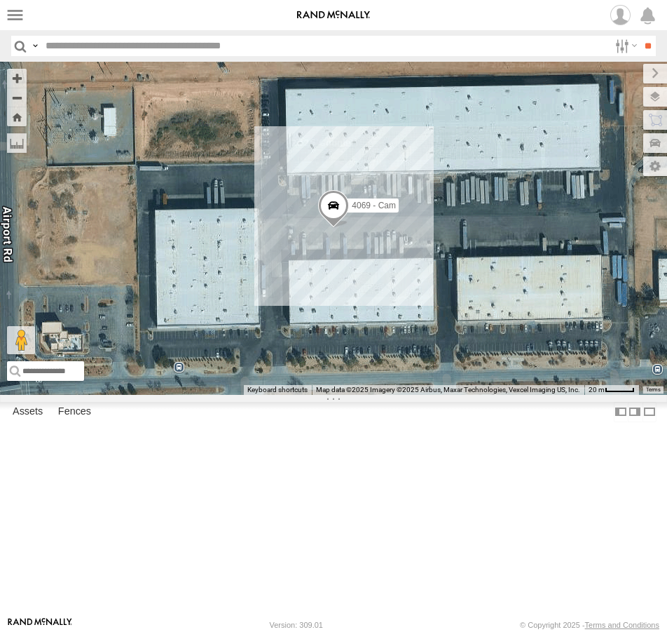
drag, startPoint x: 490, startPoint y: 13, endPoint x: 872, endPoint y: 135, distance: 401.0
click at [0, 0] on span at bounding box center [0, 0] width 0 height 0
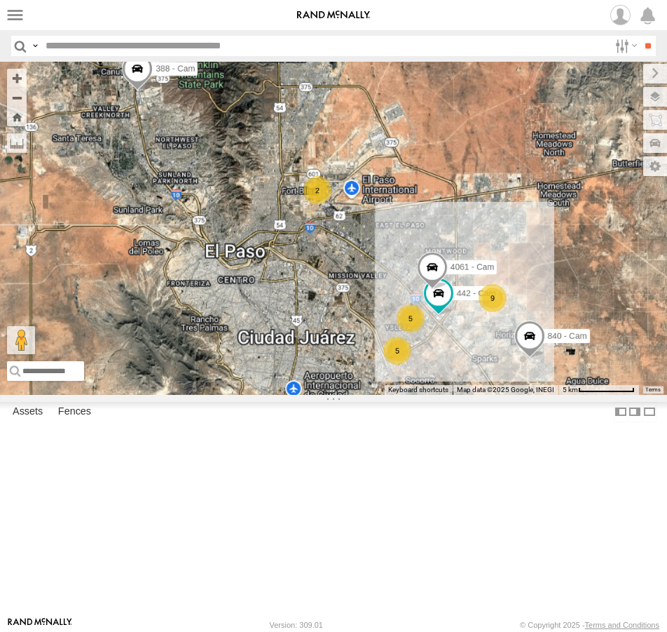
click at [0, 0] on span at bounding box center [0, 0] width 0 height 0
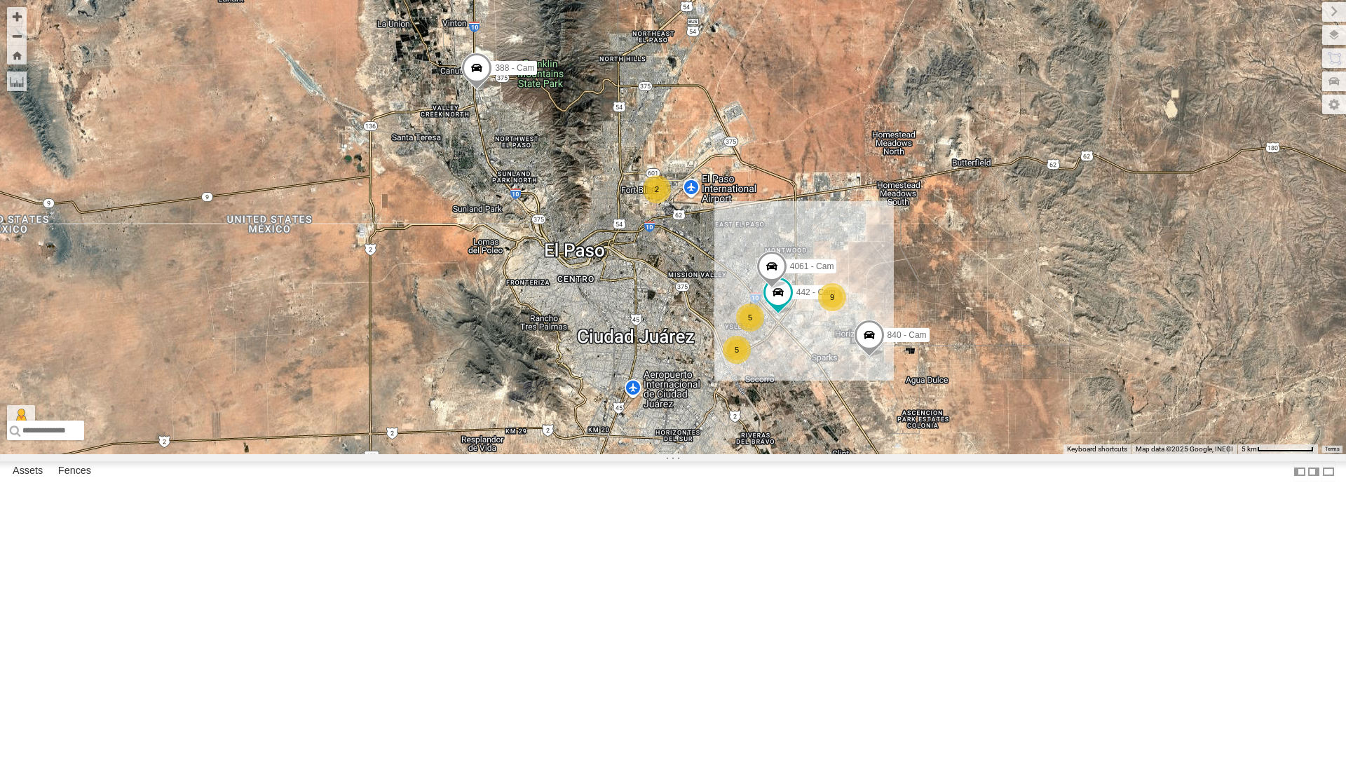
click at [215, 454] on div "2 9 442 - Cam 5 5 4061 - Cam 840 - Cam 388 - Cam" at bounding box center [673, 227] width 1346 height 454
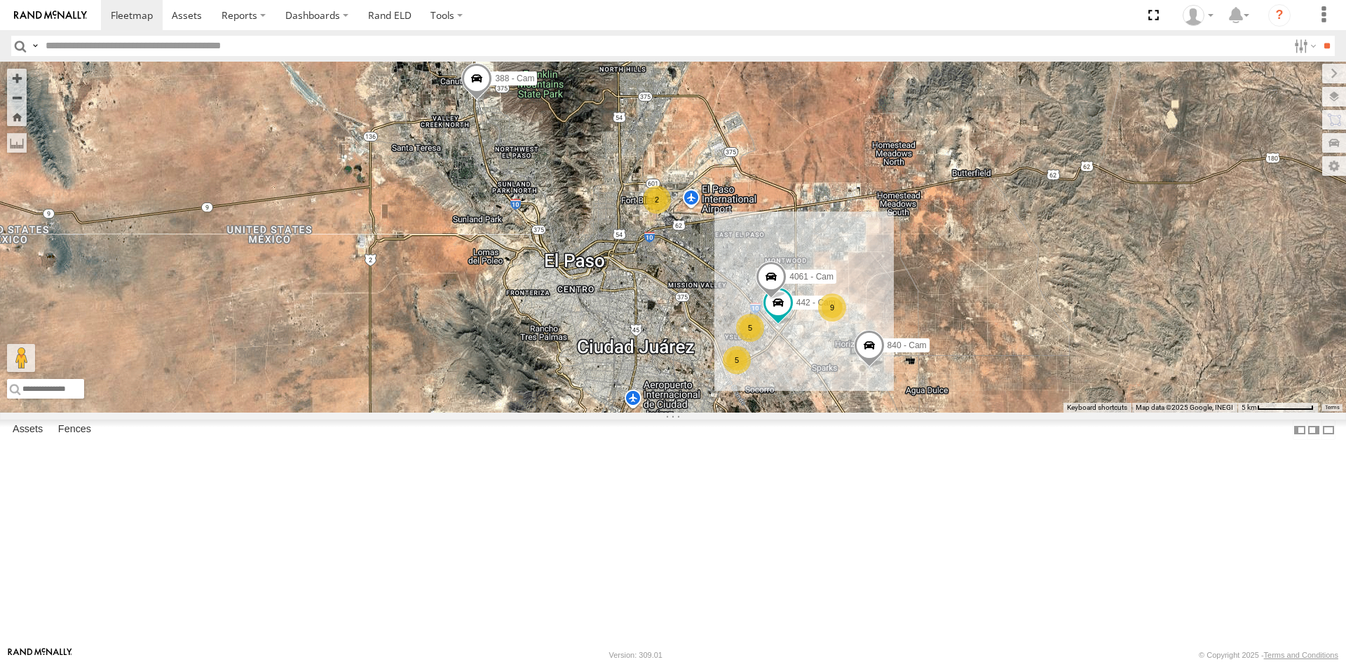
click at [667, 374] on div "5" at bounding box center [737, 360] width 28 height 28
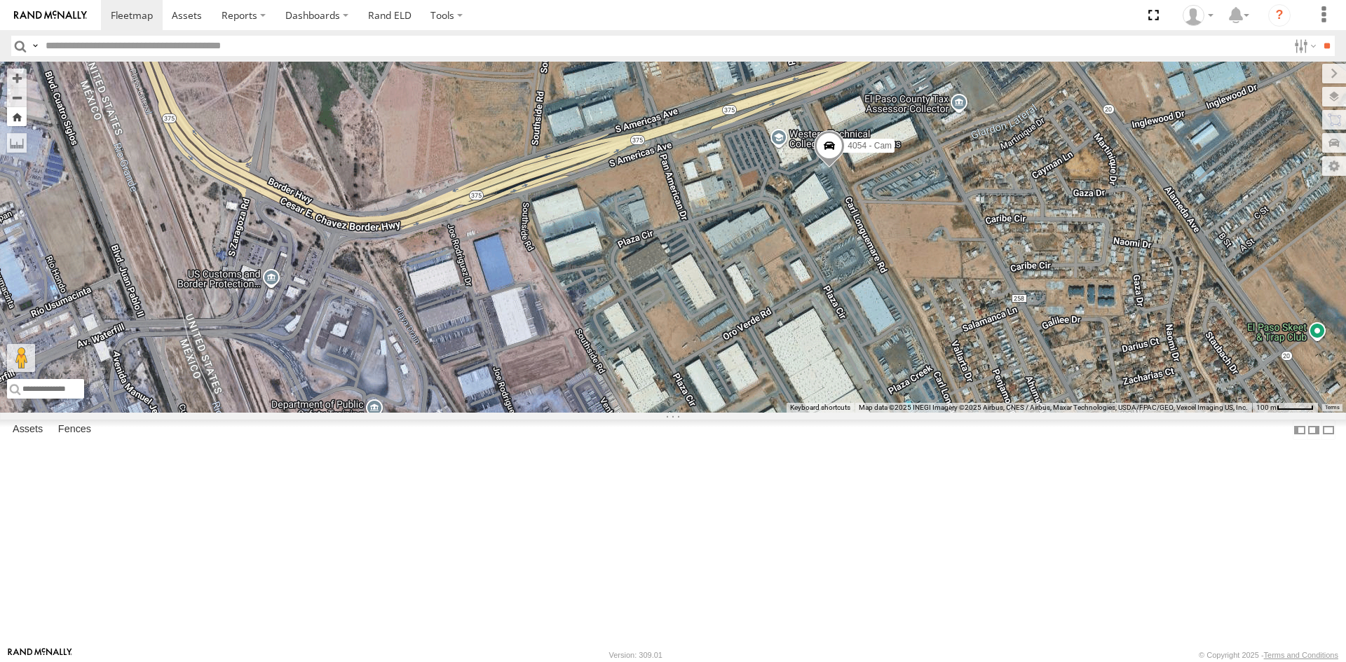
click at [18, 123] on button "Zoom Home" at bounding box center [17, 116] width 20 height 19
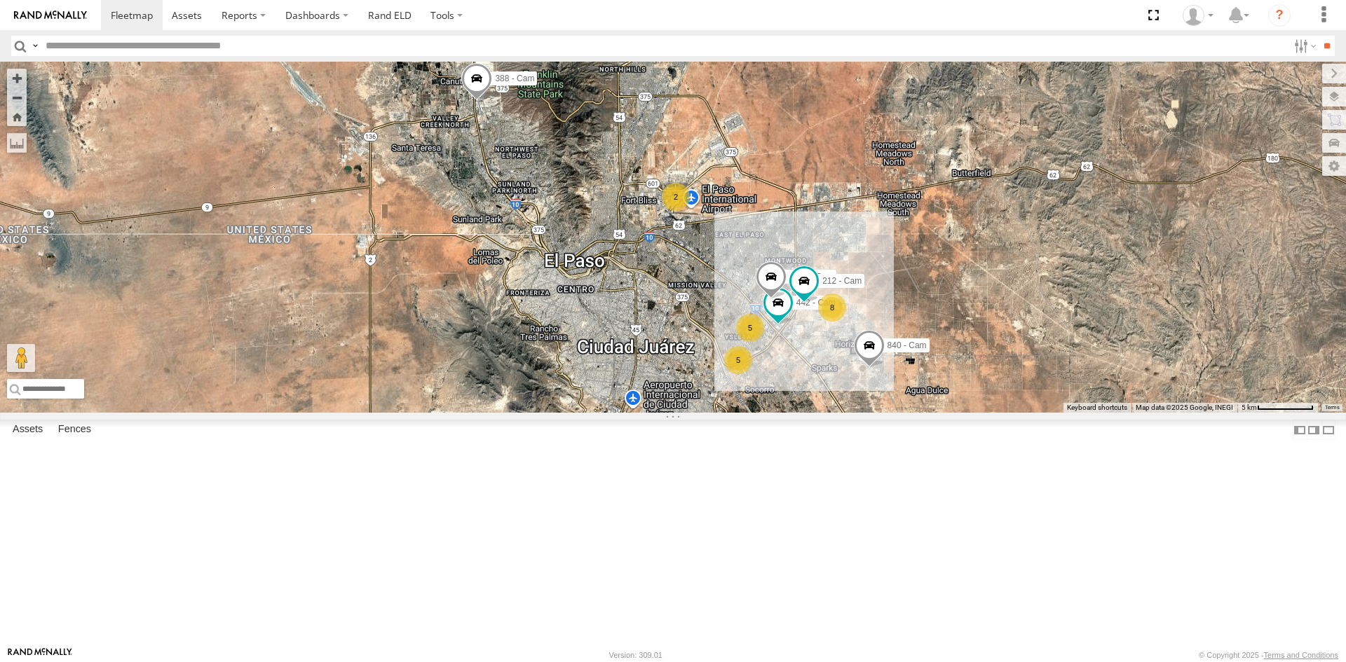
click at [667, 413] on div "2 8 442 - Cam 5 5 4061 - Cam 840 - Cam 388 - Cam 212 - Cam" at bounding box center [673, 237] width 1346 height 351
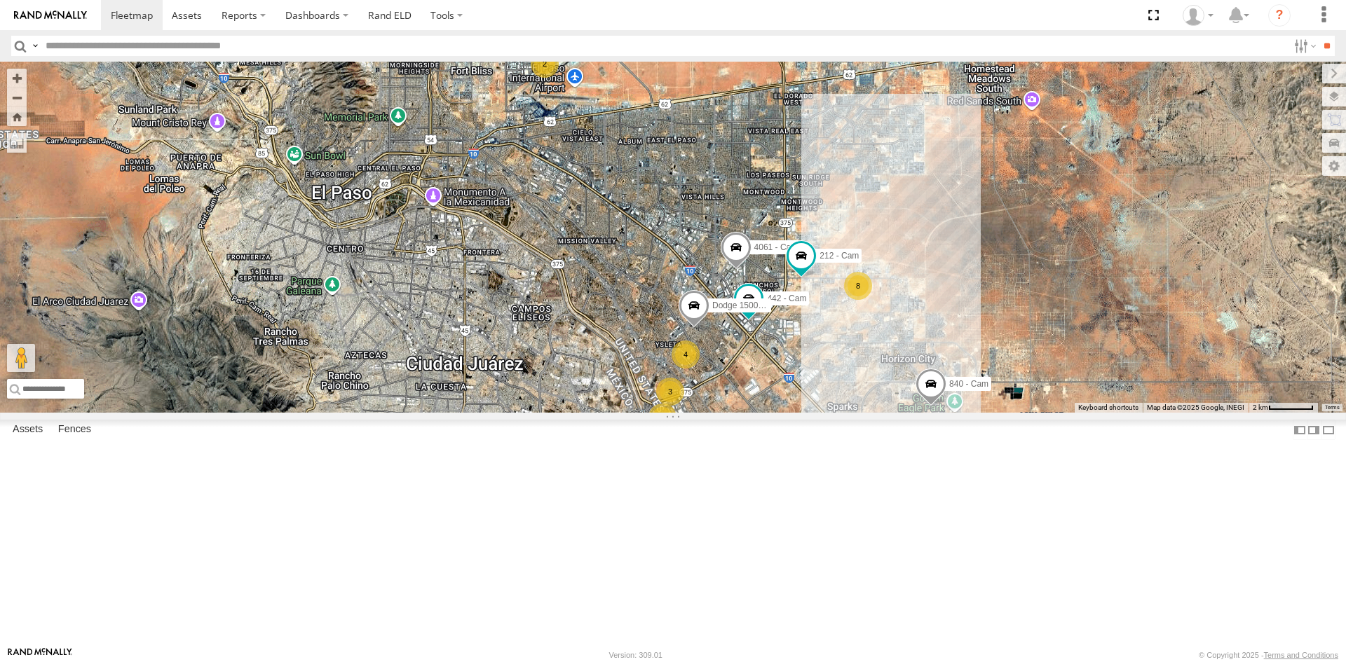
click at [667, 369] on div "4" at bounding box center [686, 355] width 28 height 28
click at [667, 413] on div "442 - Cam 4061 - Cam 840 - Cam 388 - Cam 212 - Cam 2 8 3 2 Dodge 1500 - Cam 4" at bounding box center [673, 237] width 1346 height 351
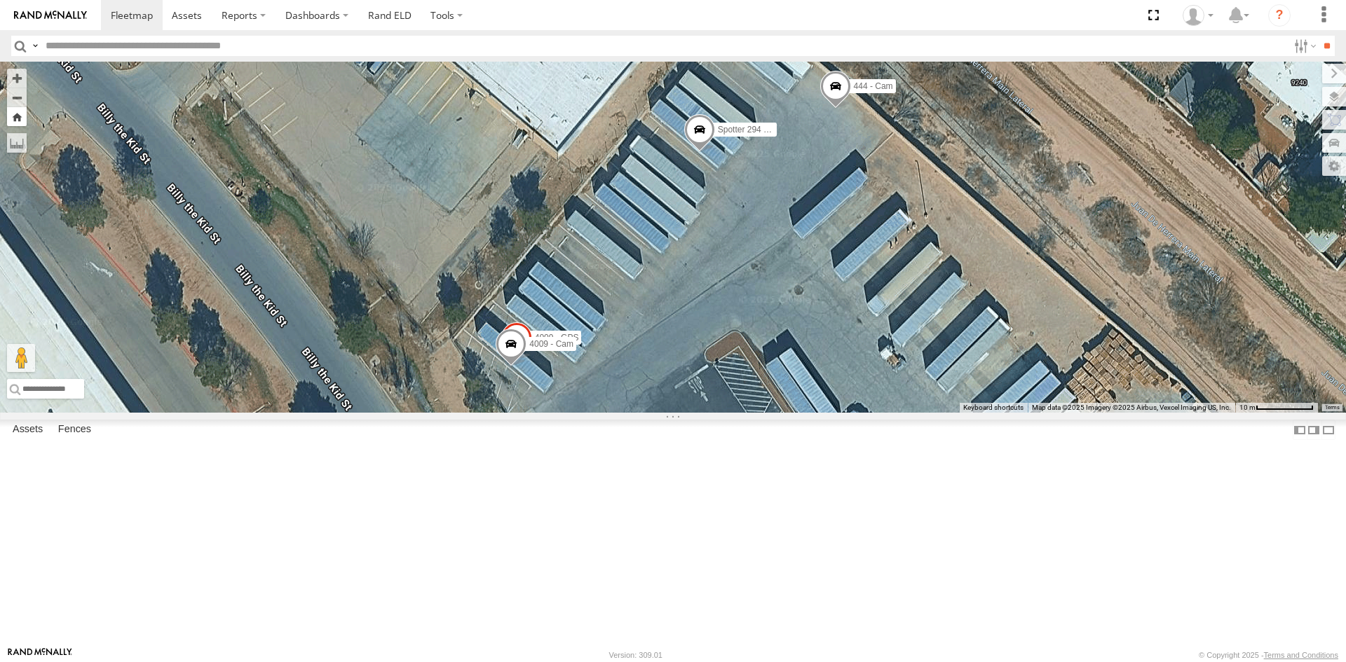
click at [20, 118] on button "Zoom Home" at bounding box center [17, 116] width 20 height 19
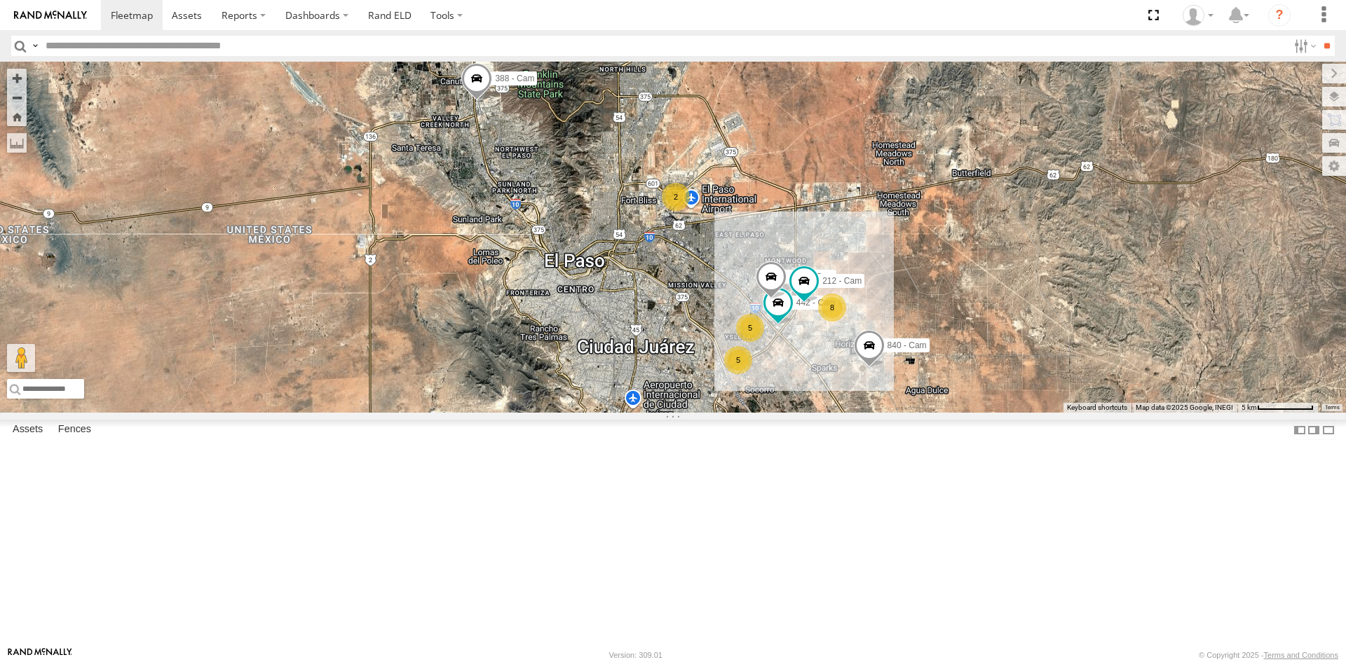
click at [667, 374] on div "5" at bounding box center [738, 360] width 28 height 28
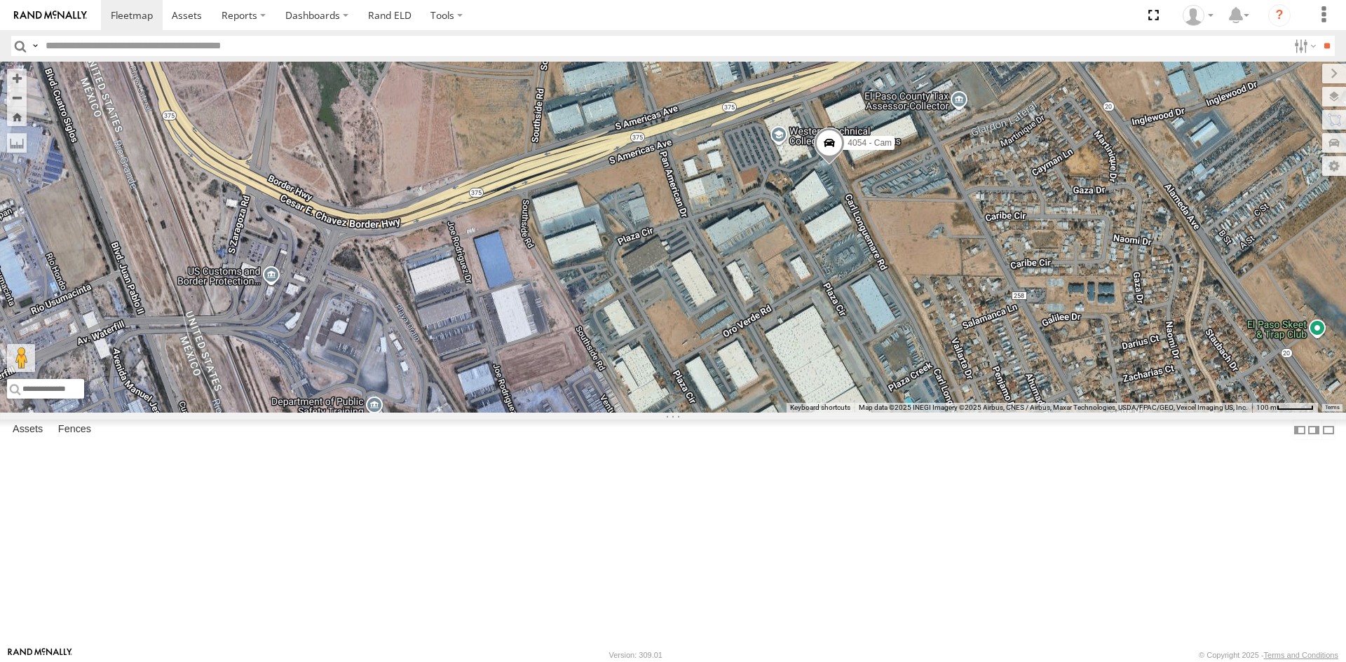
click at [575, 17] on span at bounding box center [576, 4] width 25 height 25
click at [506, 11] on label at bounding box center [505, 6] width 25 height 10
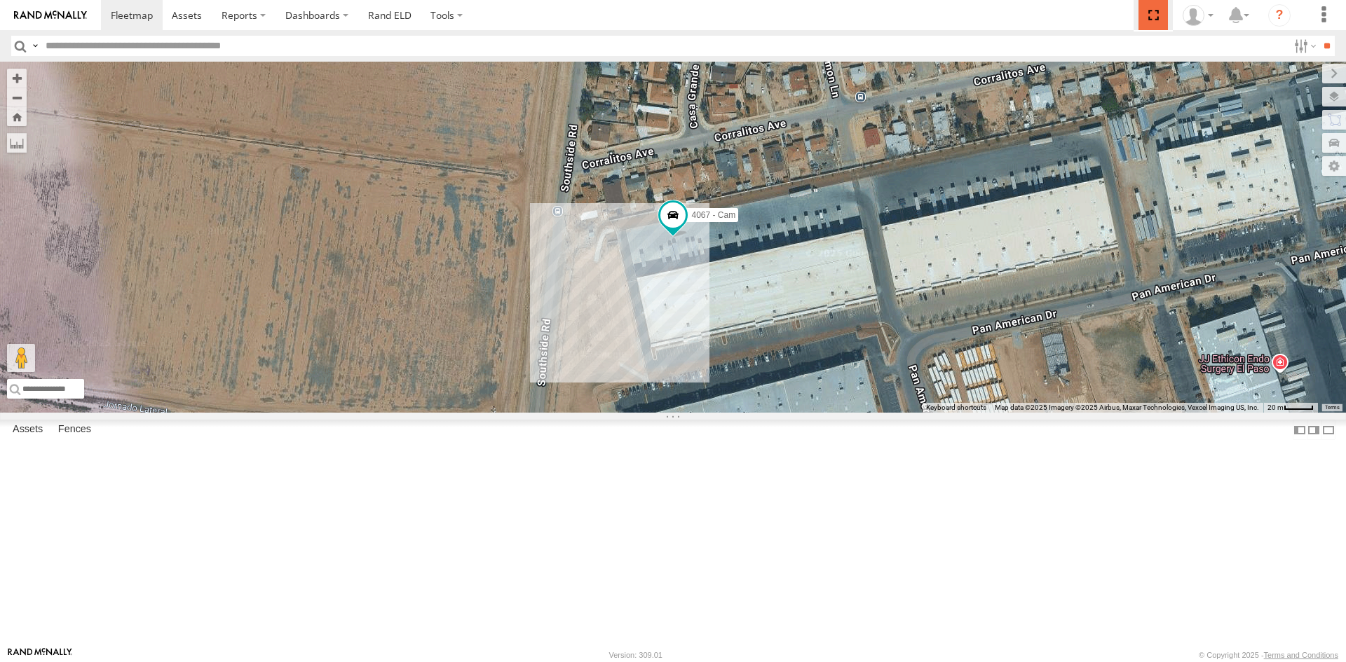
click at [667, 20] on span at bounding box center [1152, 15] width 29 height 30
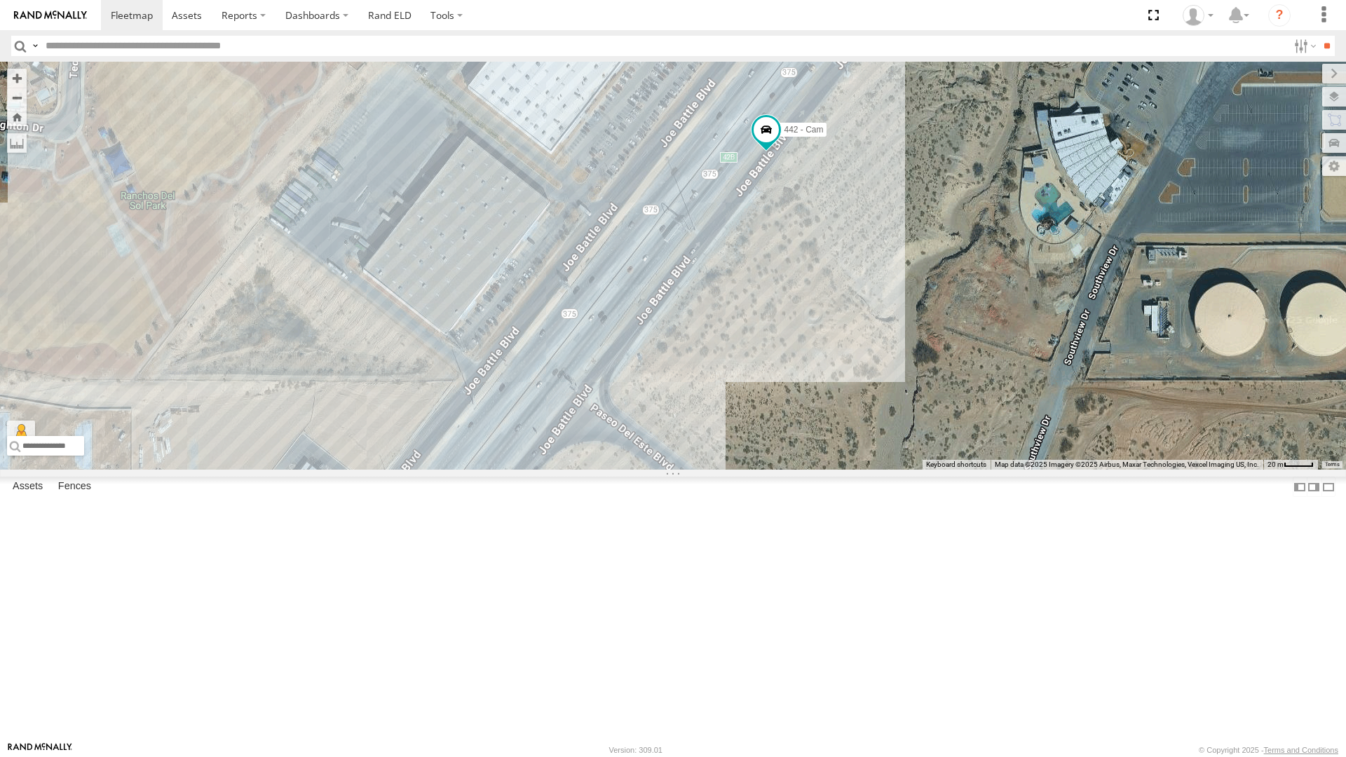
click at [884, 198] on div "442 - Cam" at bounding box center [673, 266] width 1346 height 408
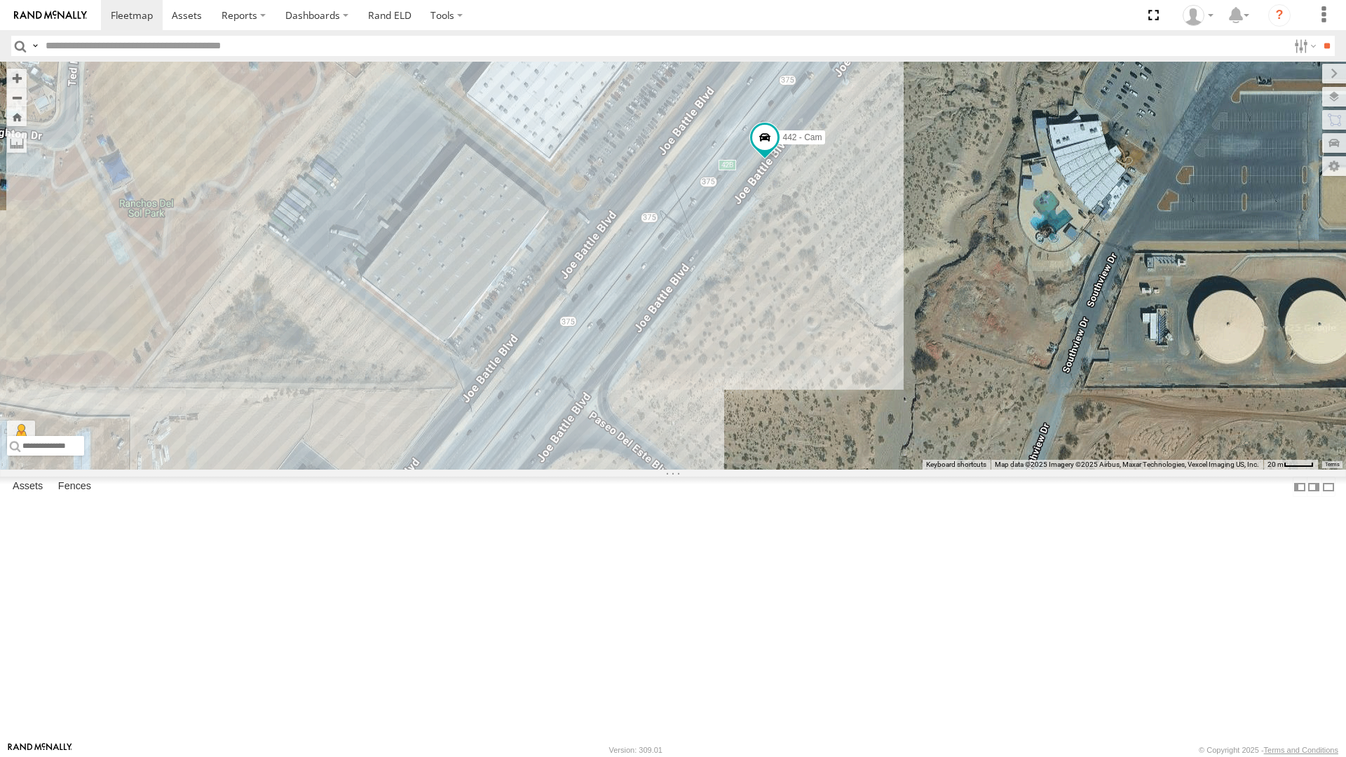
drag, startPoint x: 833, startPoint y: 374, endPoint x: 832, endPoint y: 383, distance: 9.9
click at [832, 383] on div "442 - Cam" at bounding box center [673, 266] width 1346 height 408
